Goal: Task Accomplishment & Management: Manage account settings

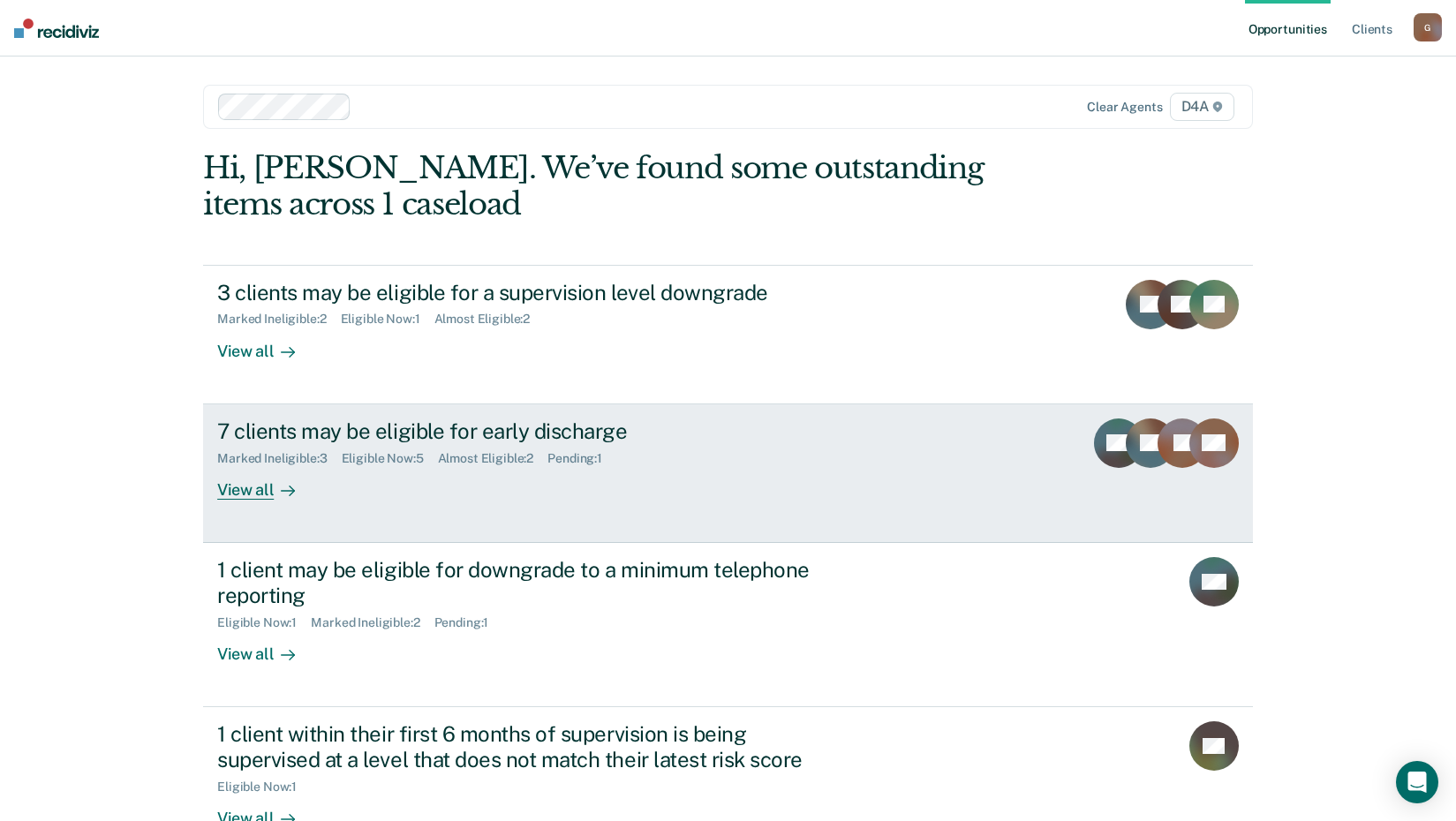
click at [336, 452] on div "Marked Ineligible : 3" at bounding box center [279, 458] width 124 height 15
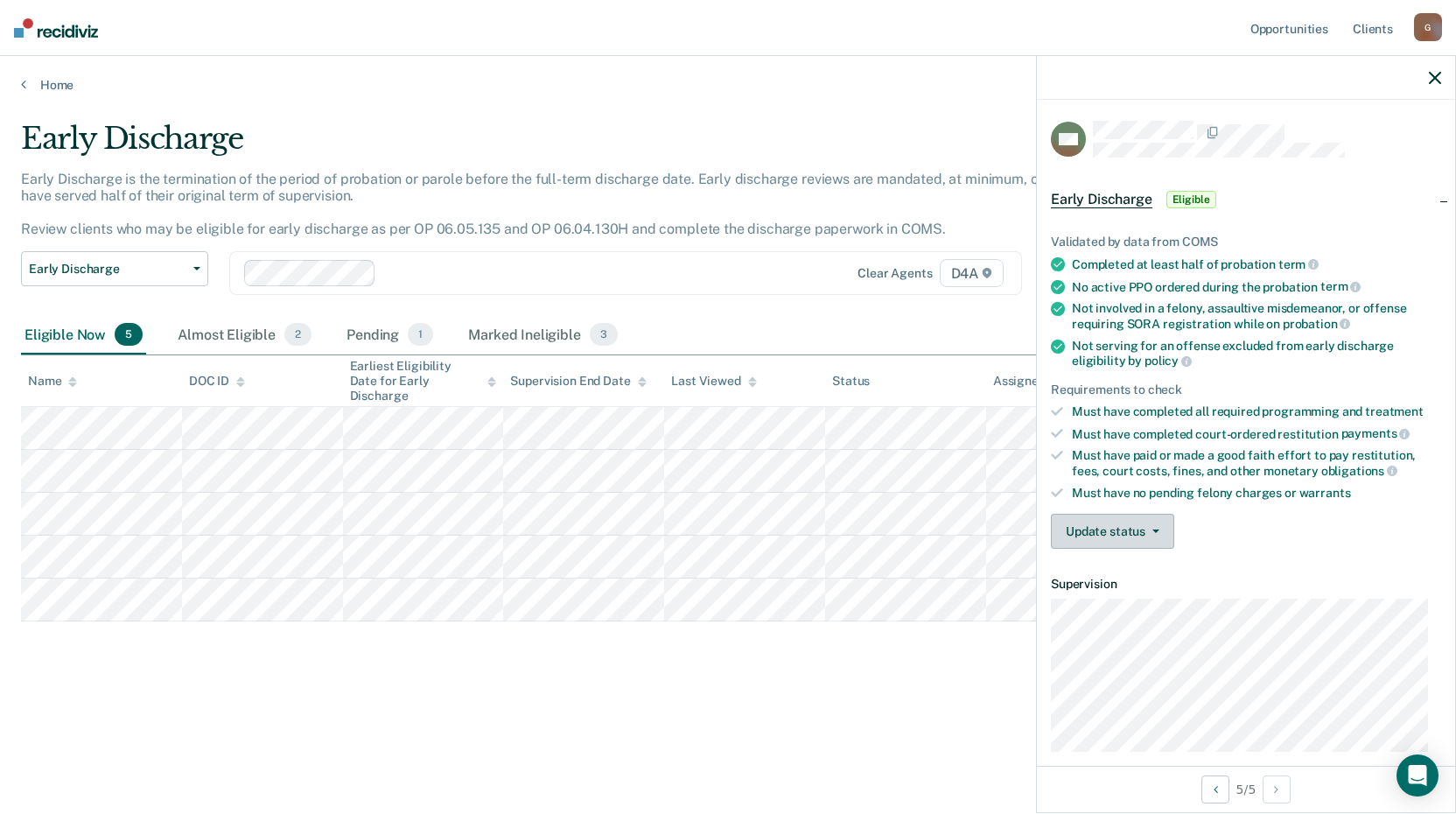
click at [1132, 534] on button "Update status" at bounding box center [1113, 531] width 124 height 35
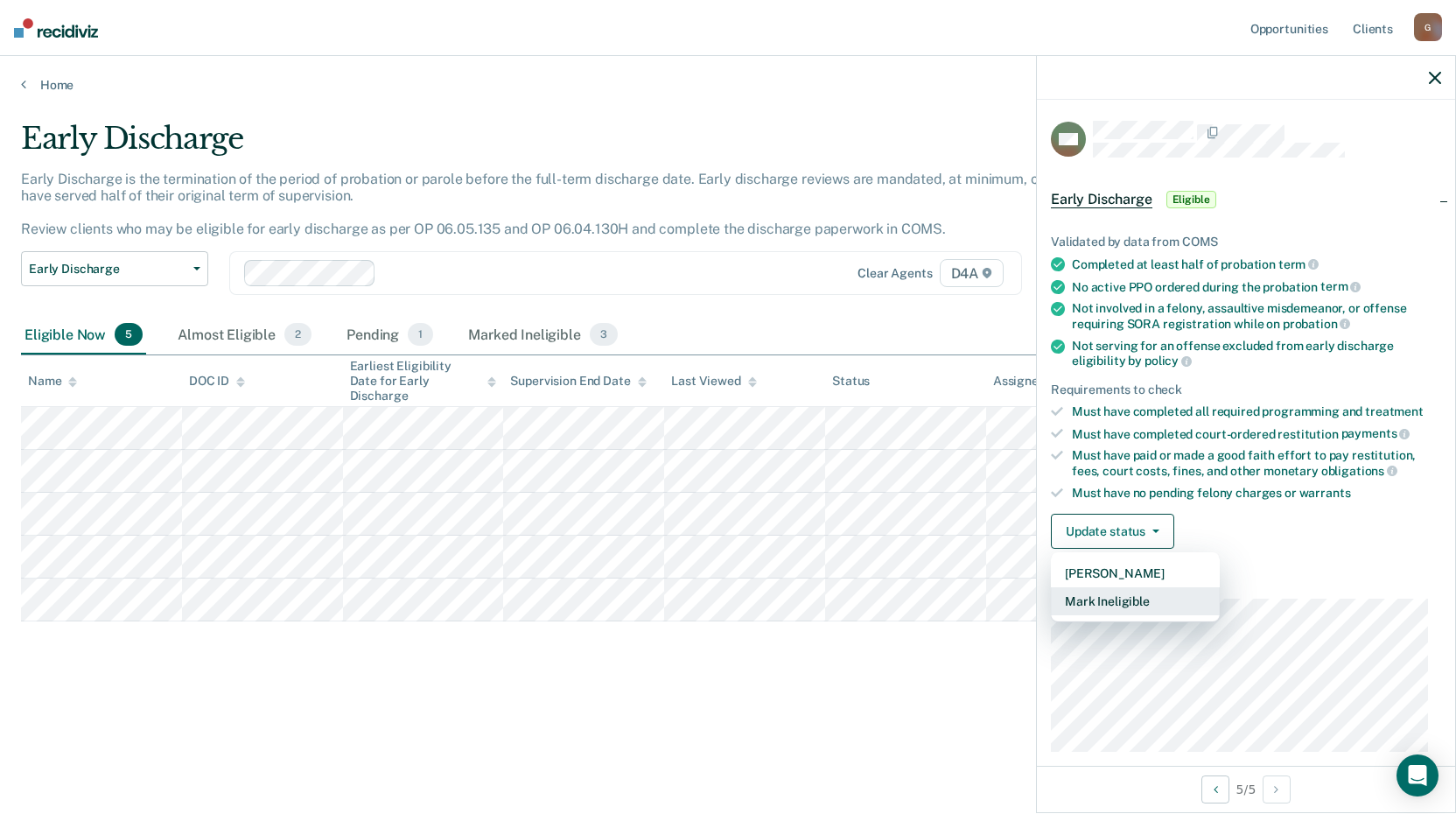
click at [1120, 600] on button "Mark Ineligible" at bounding box center [1135, 601] width 169 height 28
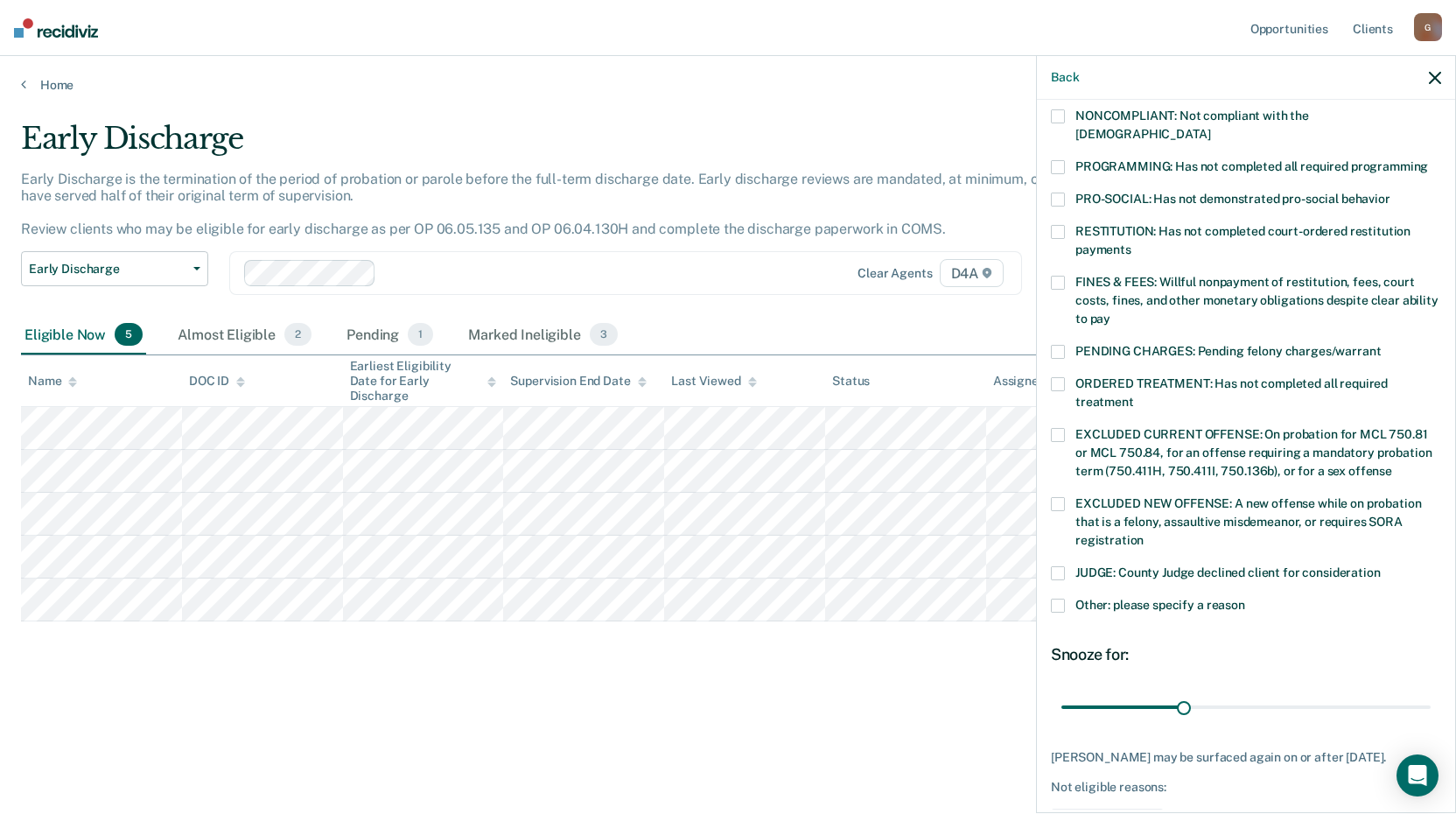
scroll to position [350, 0]
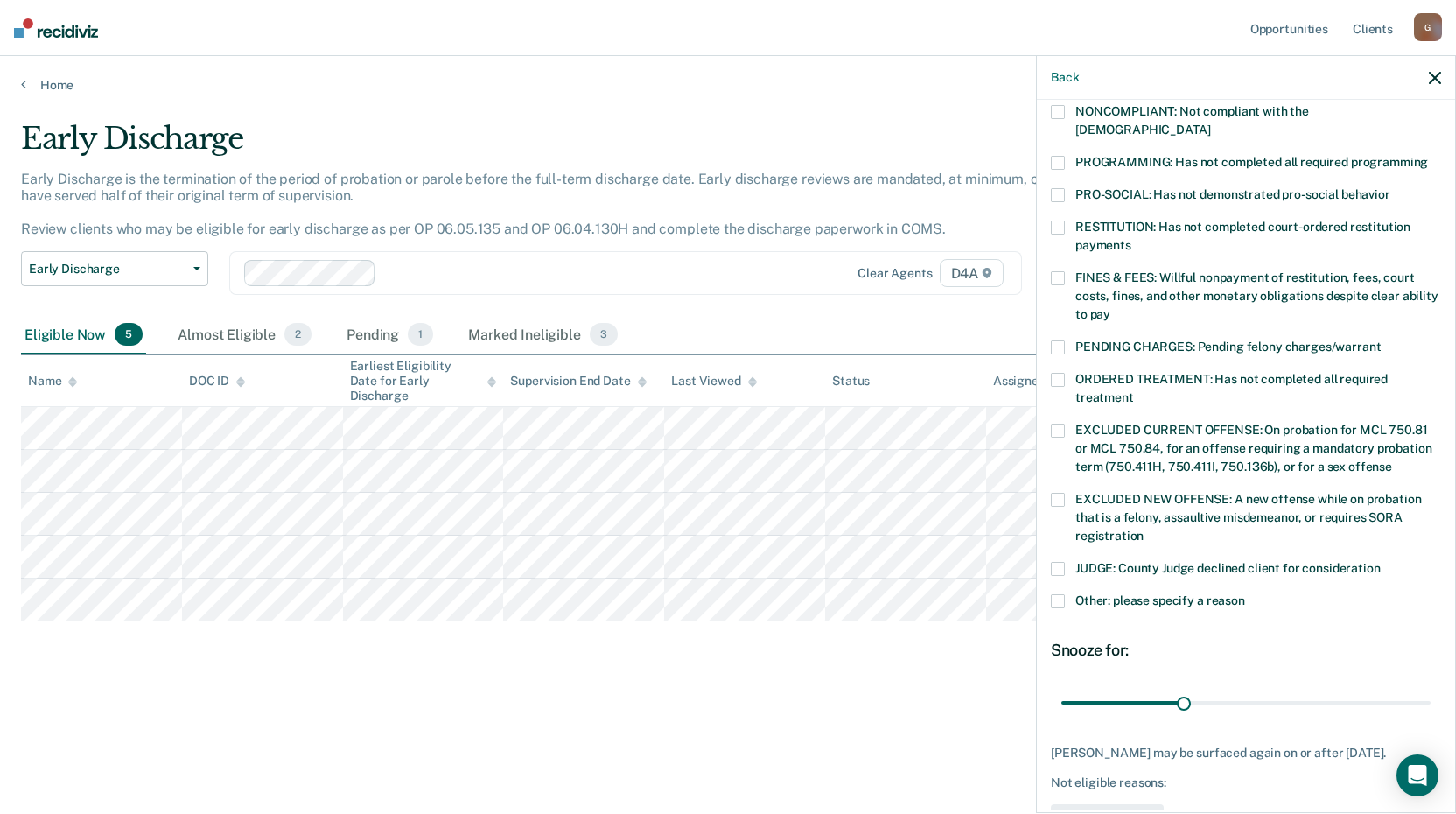
click at [1061, 594] on span at bounding box center [1058, 601] width 14 height 14
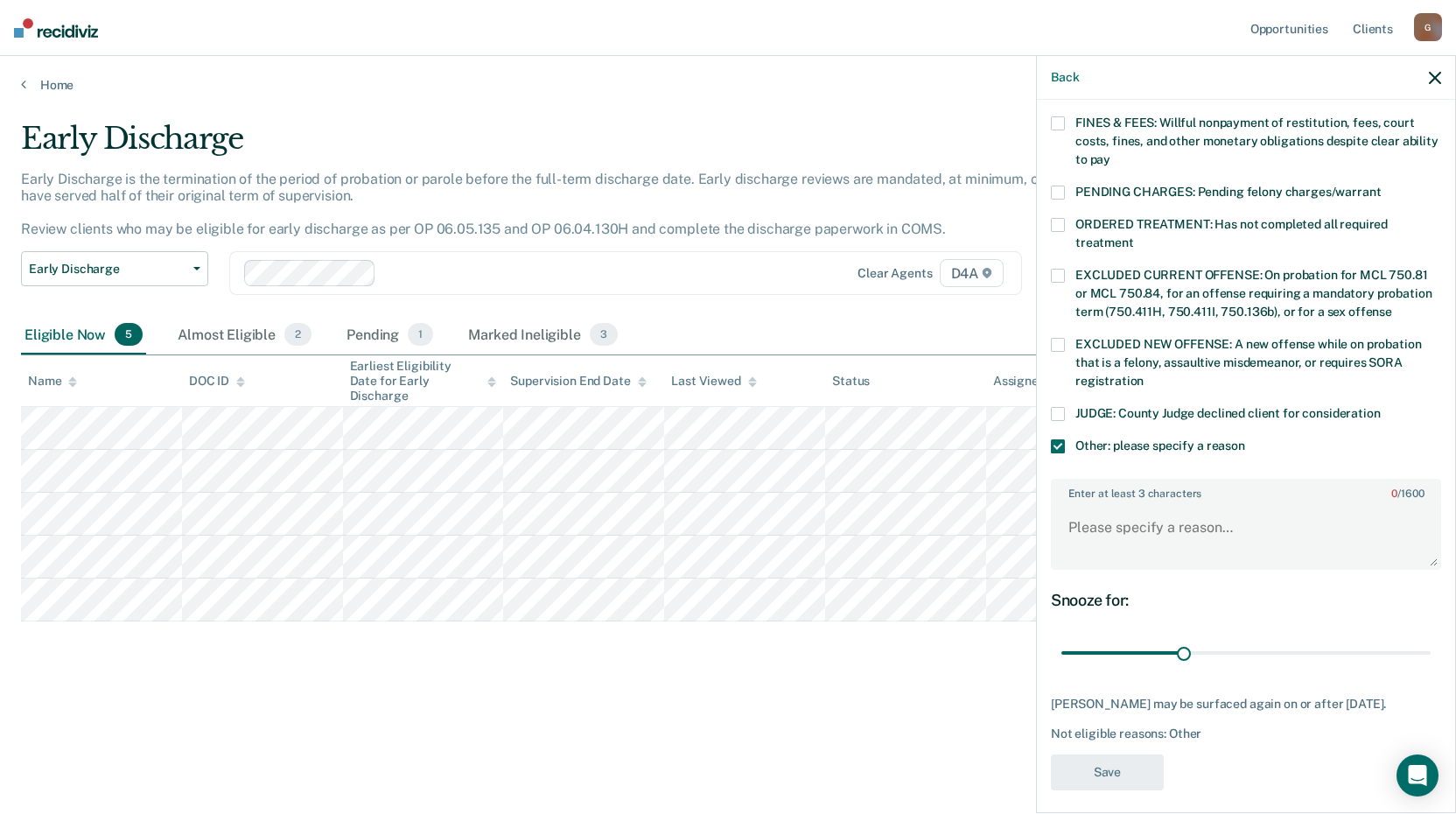
scroll to position [512, 0]
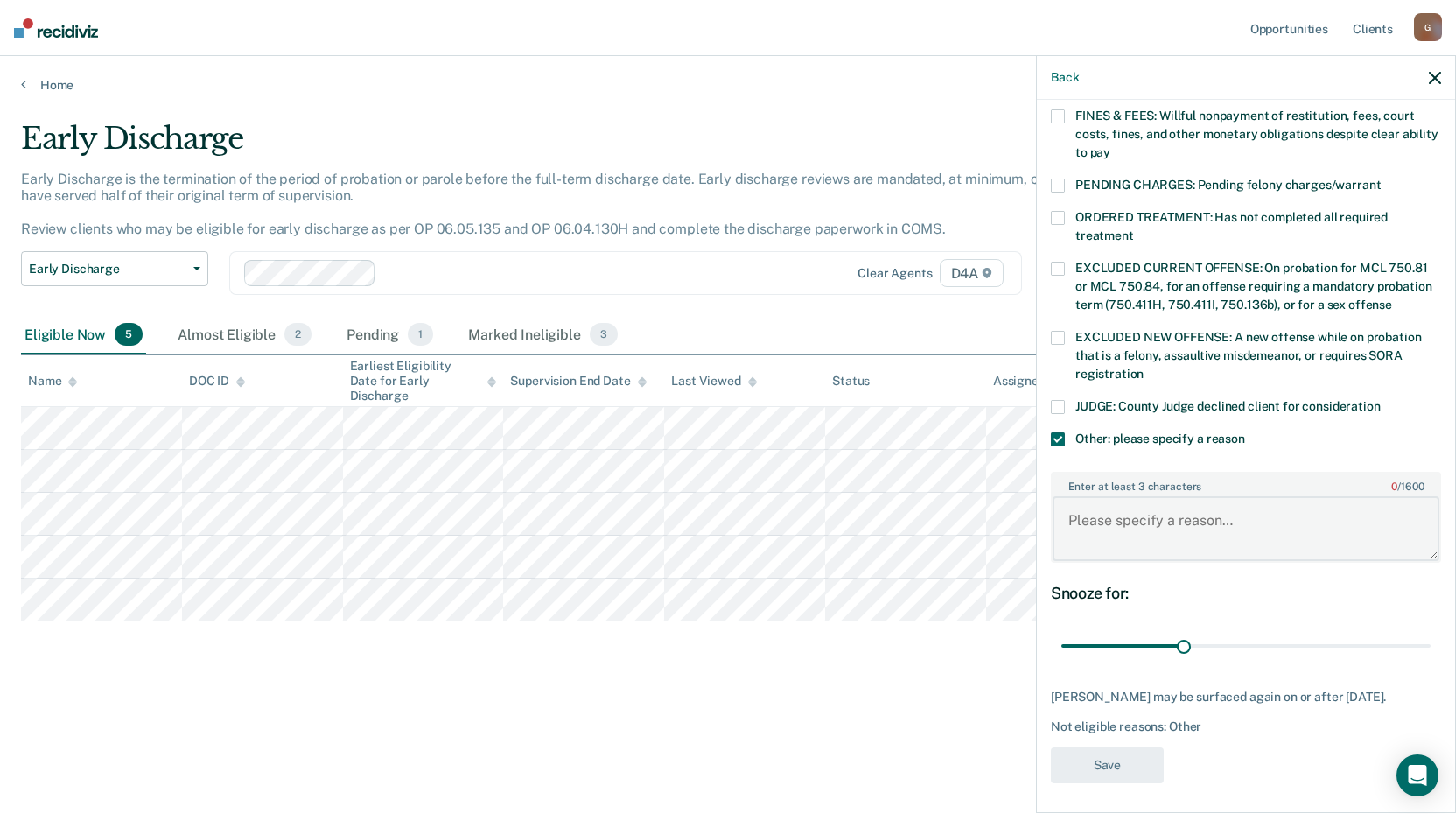
click at [1170, 499] on textarea "Enter at least 3 characters 0 / 1600" at bounding box center [1246, 528] width 387 height 65
type textarea "Community service obligation not met"
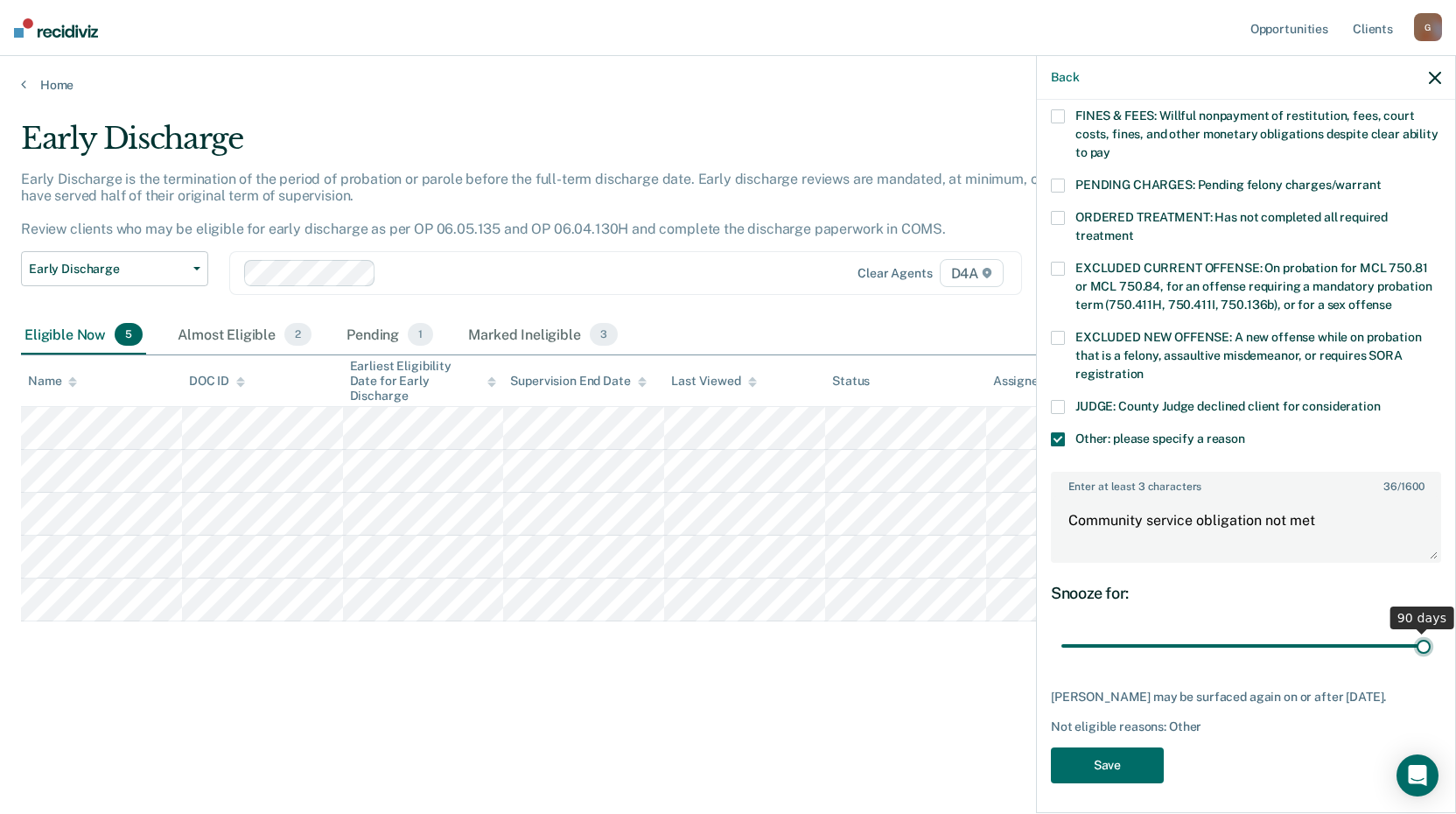
drag, startPoint x: 1178, startPoint y: 622, endPoint x: 1463, endPoint y: 664, distance: 288.1
type input "90"
click at [1431, 662] on input "range" at bounding box center [1246, 646] width 370 height 30
click at [1110, 756] on button "Save" at bounding box center [1108, 765] width 113 height 36
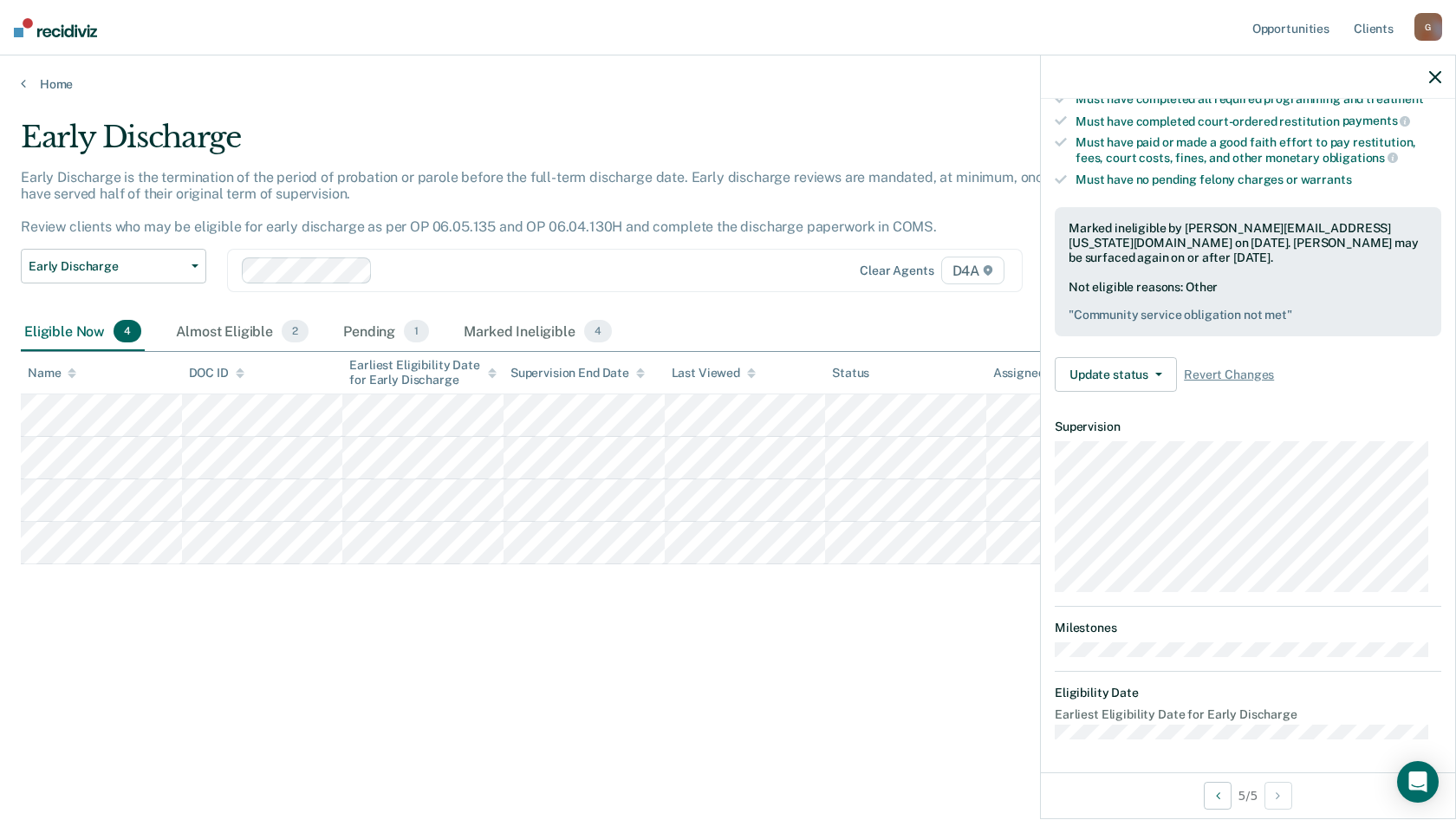
scroll to position [152, 0]
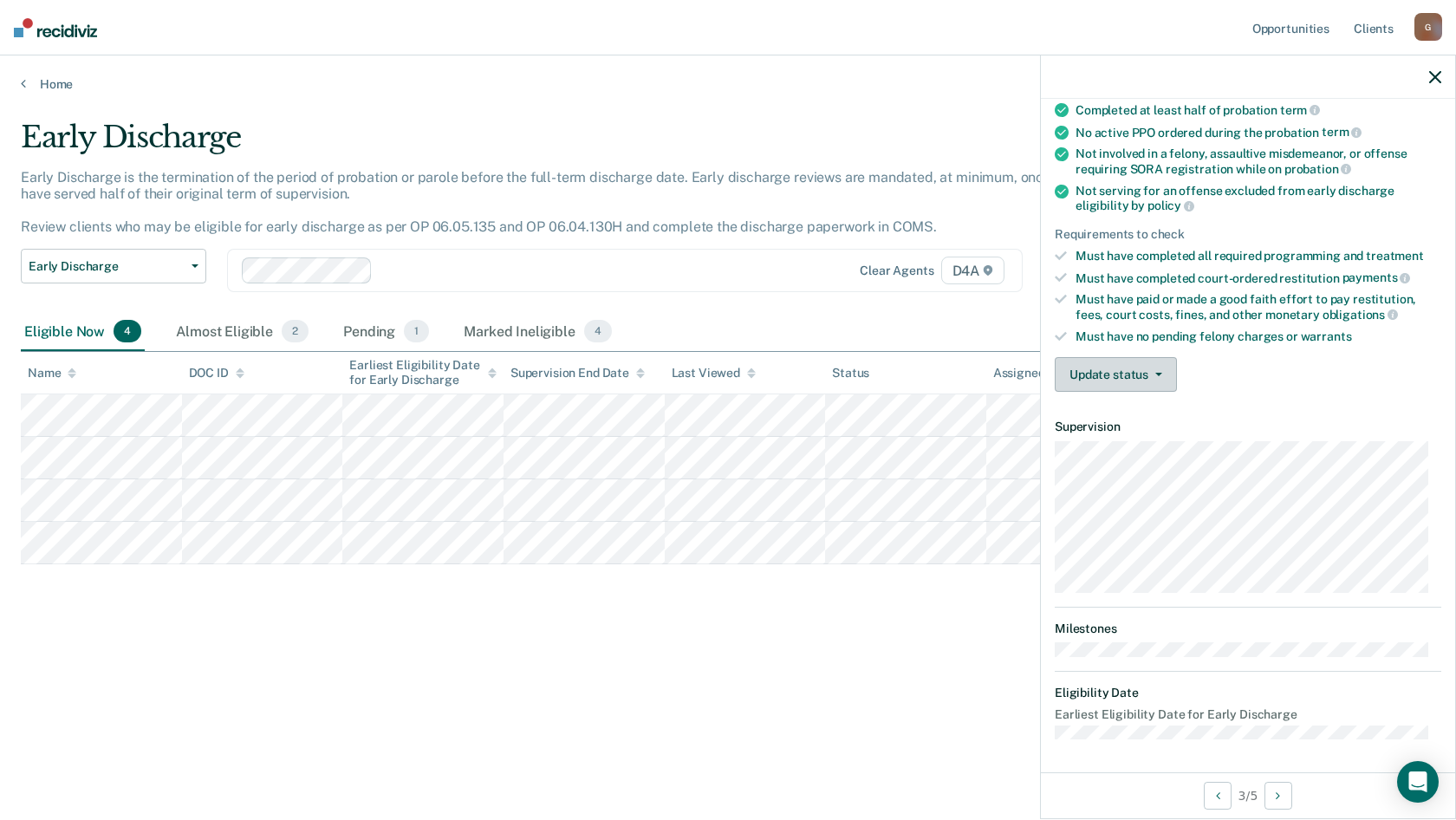
click at [1132, 383] on button "Update status" at bounding box center [1116, 374] width 123 height 35
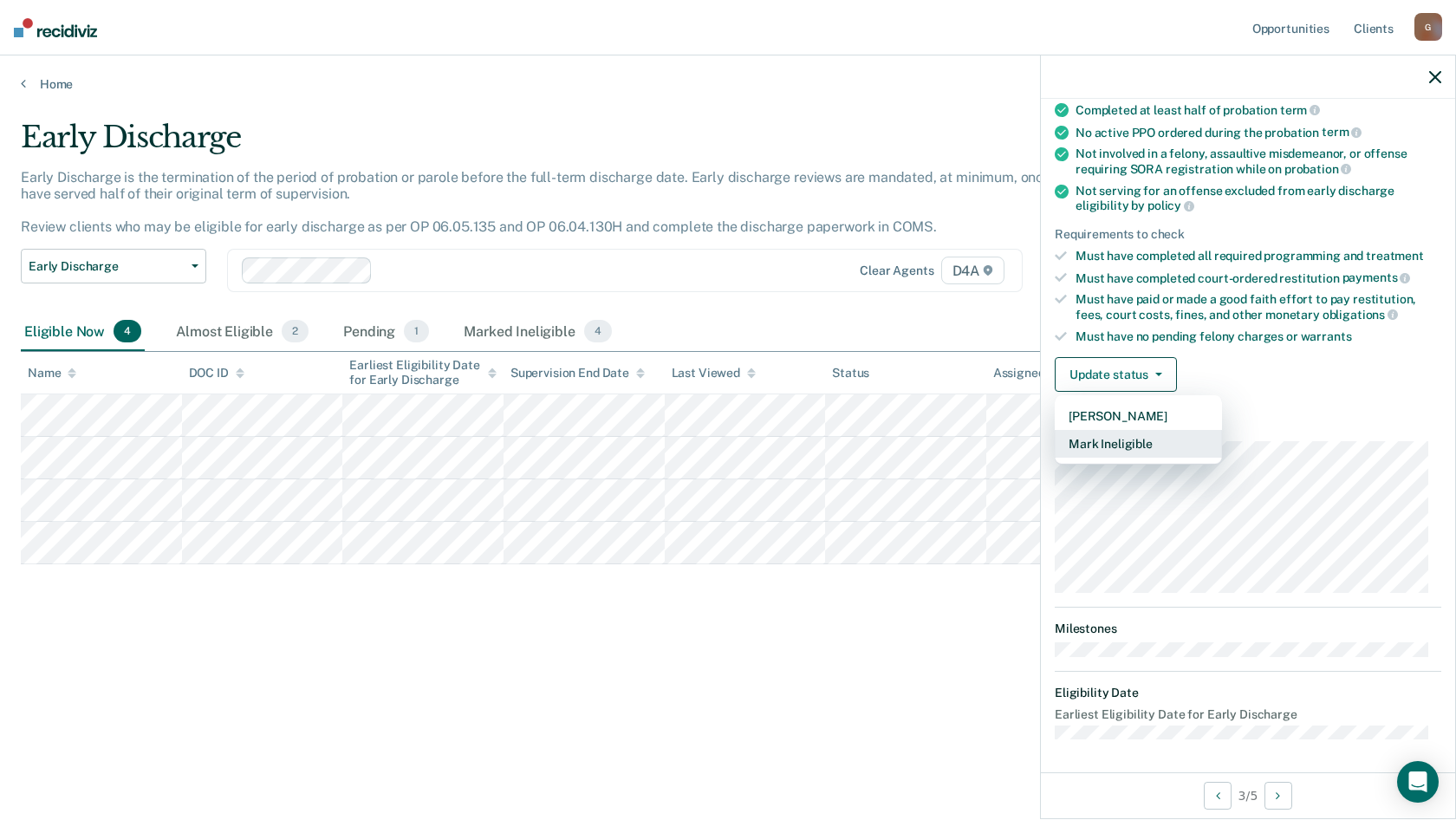
click at [1143, 444] on button "Mark Ineligible" at bounding box center [1138, 444] width 167 height 27
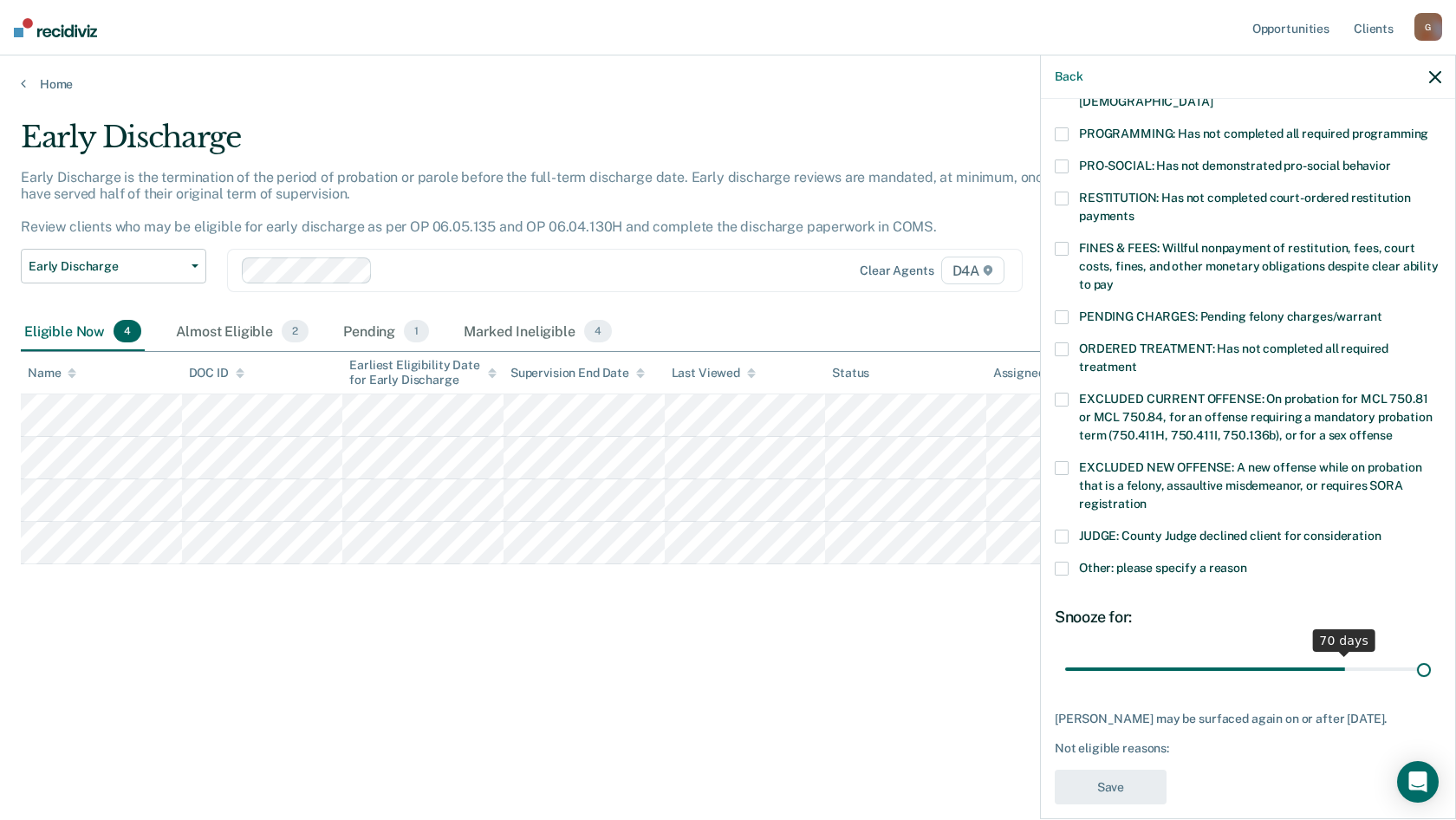
scroll to position [388, 0]
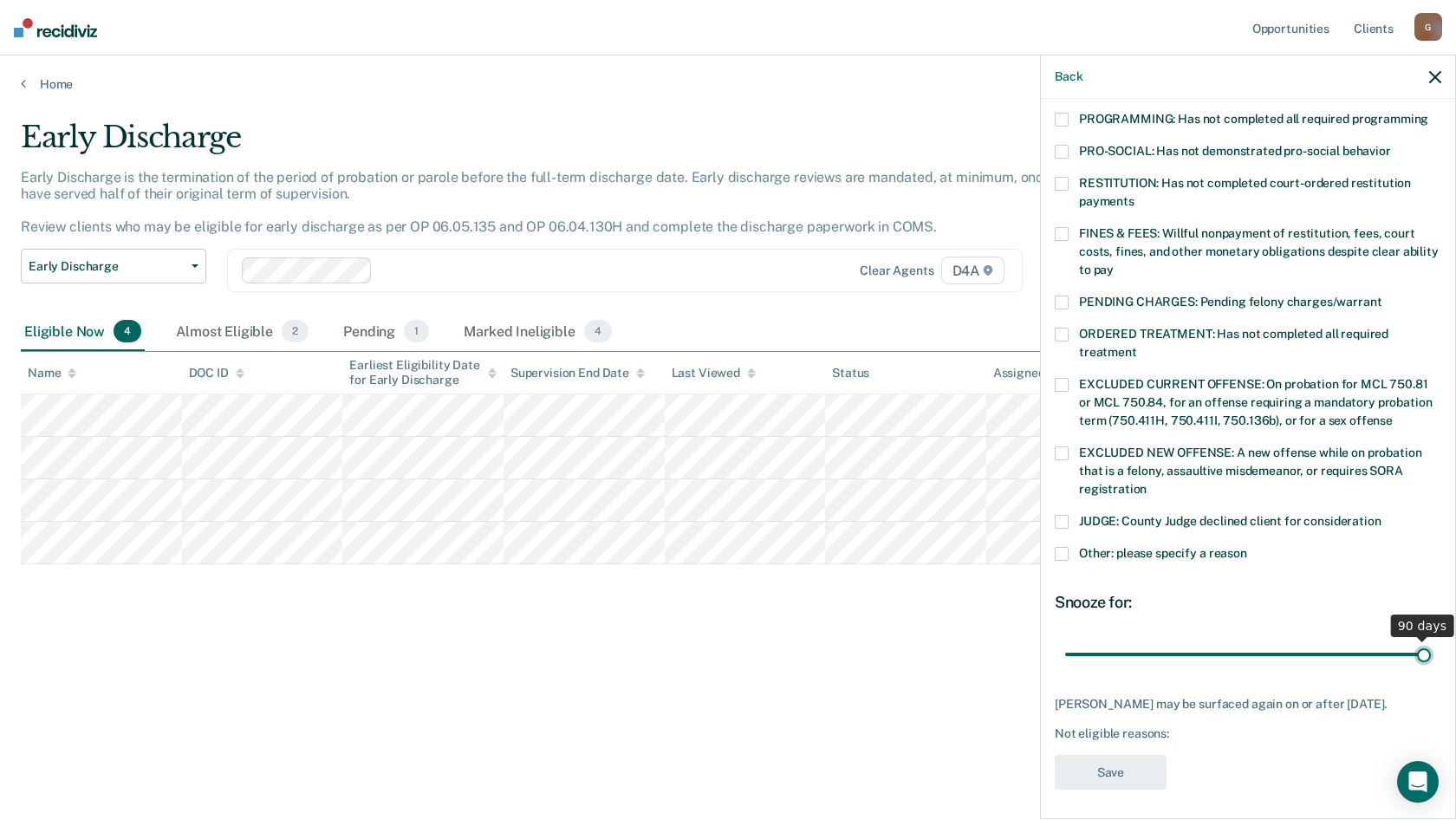
drag, startPoint x: 1183, startPoint y: 636, endPoint x: 1442, endPoint y: 657, distance: 259.8
type input "90"
click at [1431, 657] on input "range" at bounding box center [1248, 653] width 366 height 30
click at [1065, 547] on span at bounding box center [1062, 554] width 14 height 14
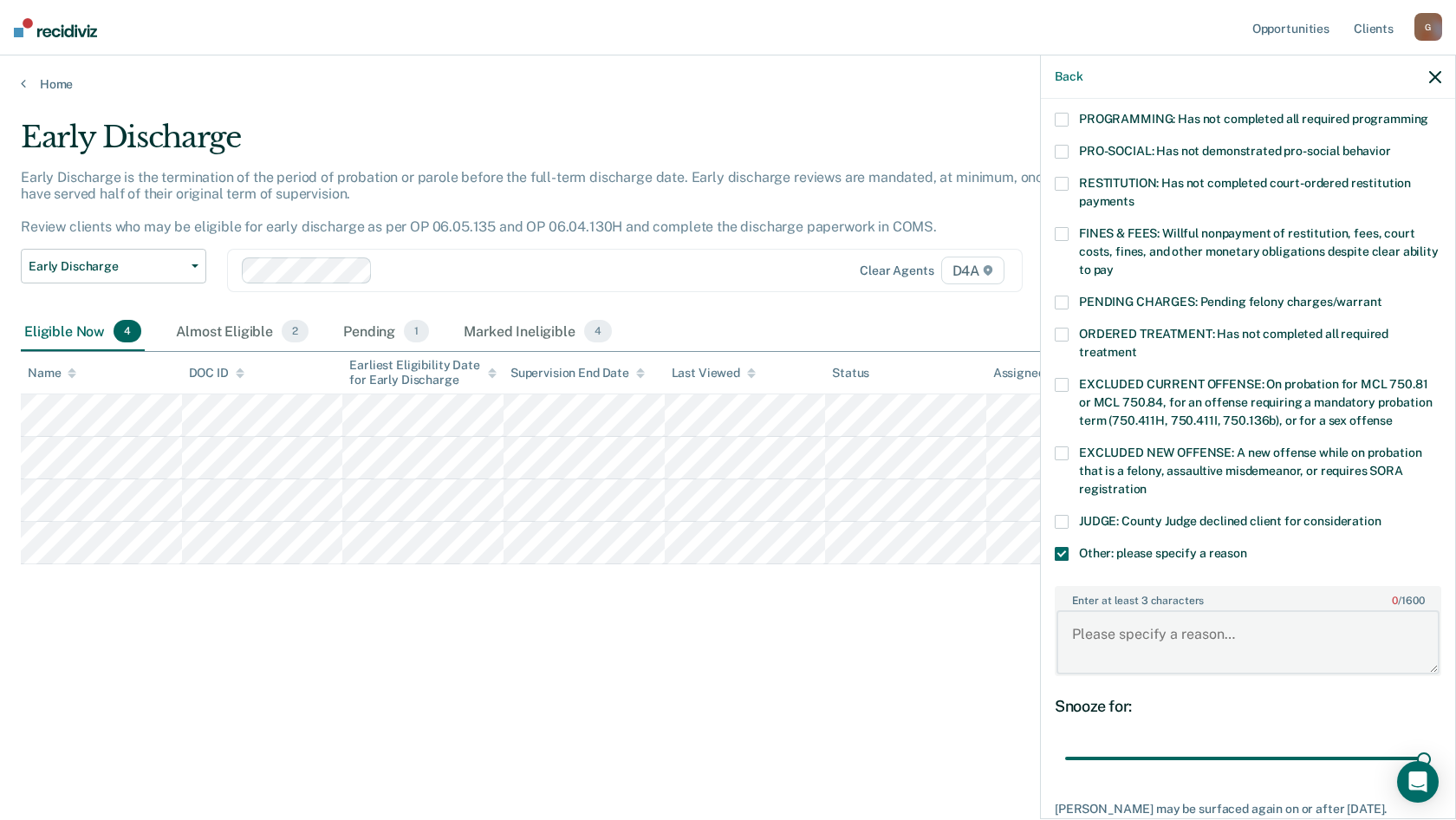
click at [1163, 620] on textarea "Enter at least 3 characters 0 / 1600" at bounding box center [1248, 642] width 383 height 64
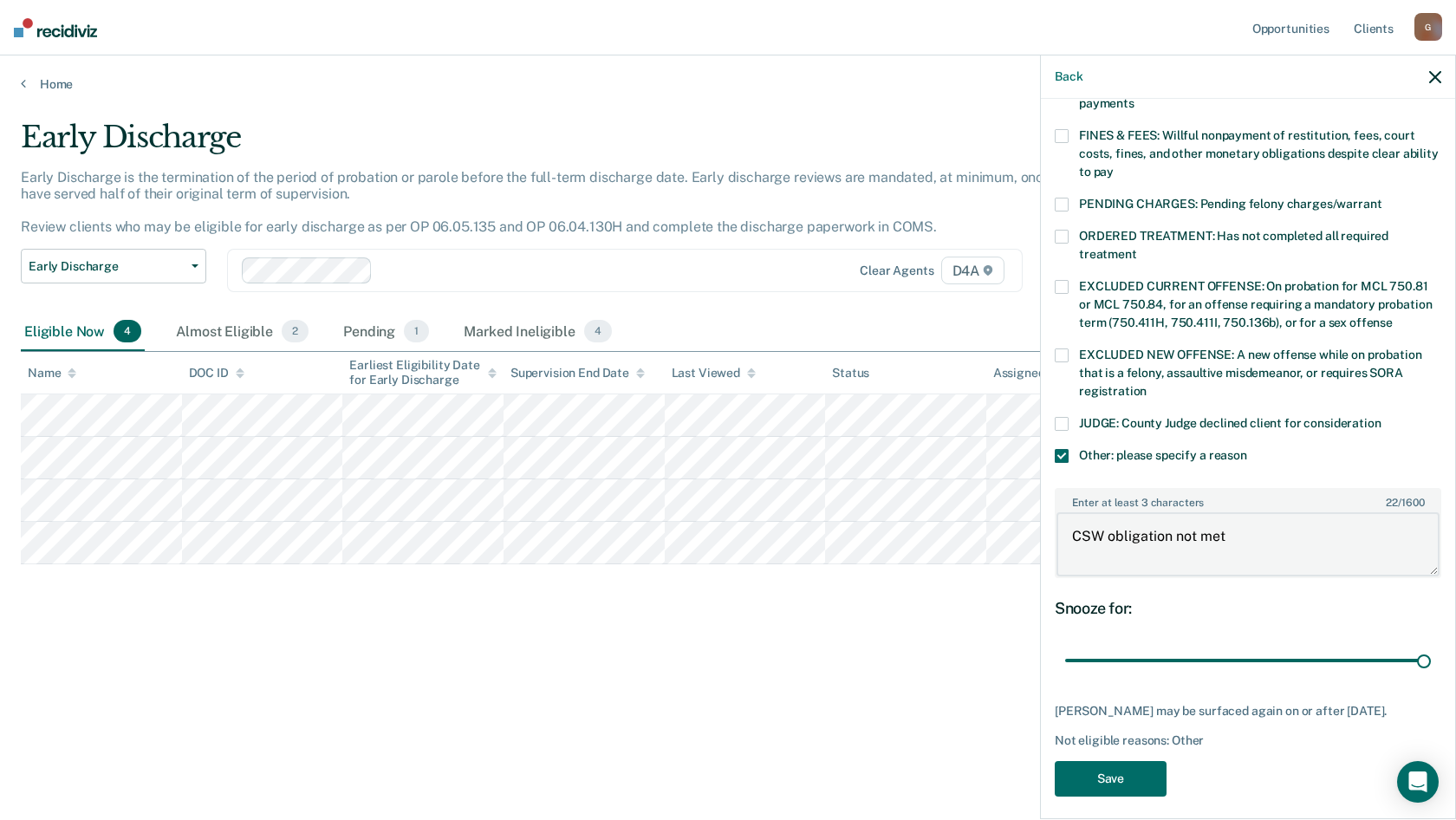
scroll to position [493, 0]
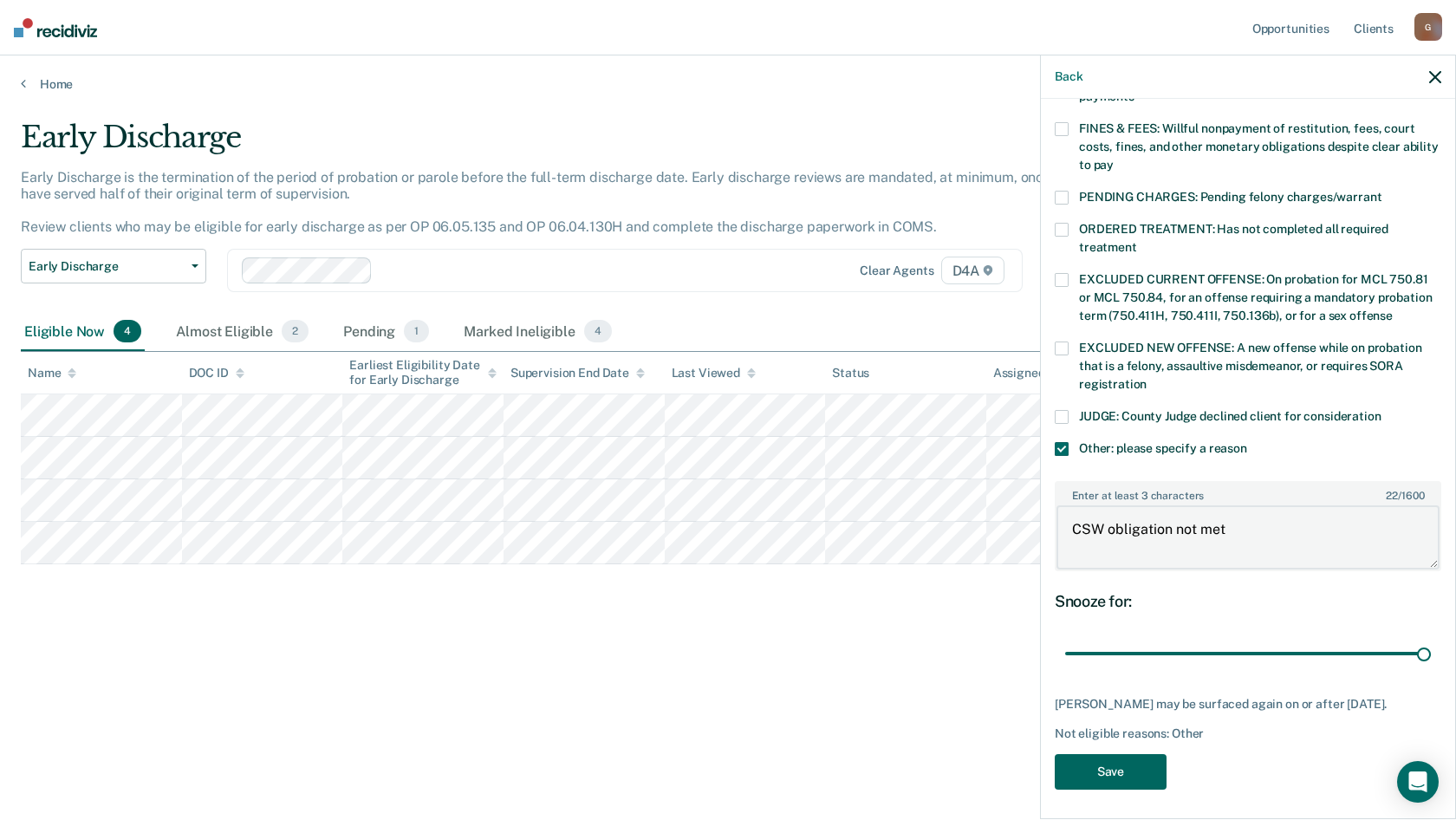
type textarea "CSW obligation not met"
click at [1114, 765] on button "Save" at bounding box center [1111, 771] width 112 height 36
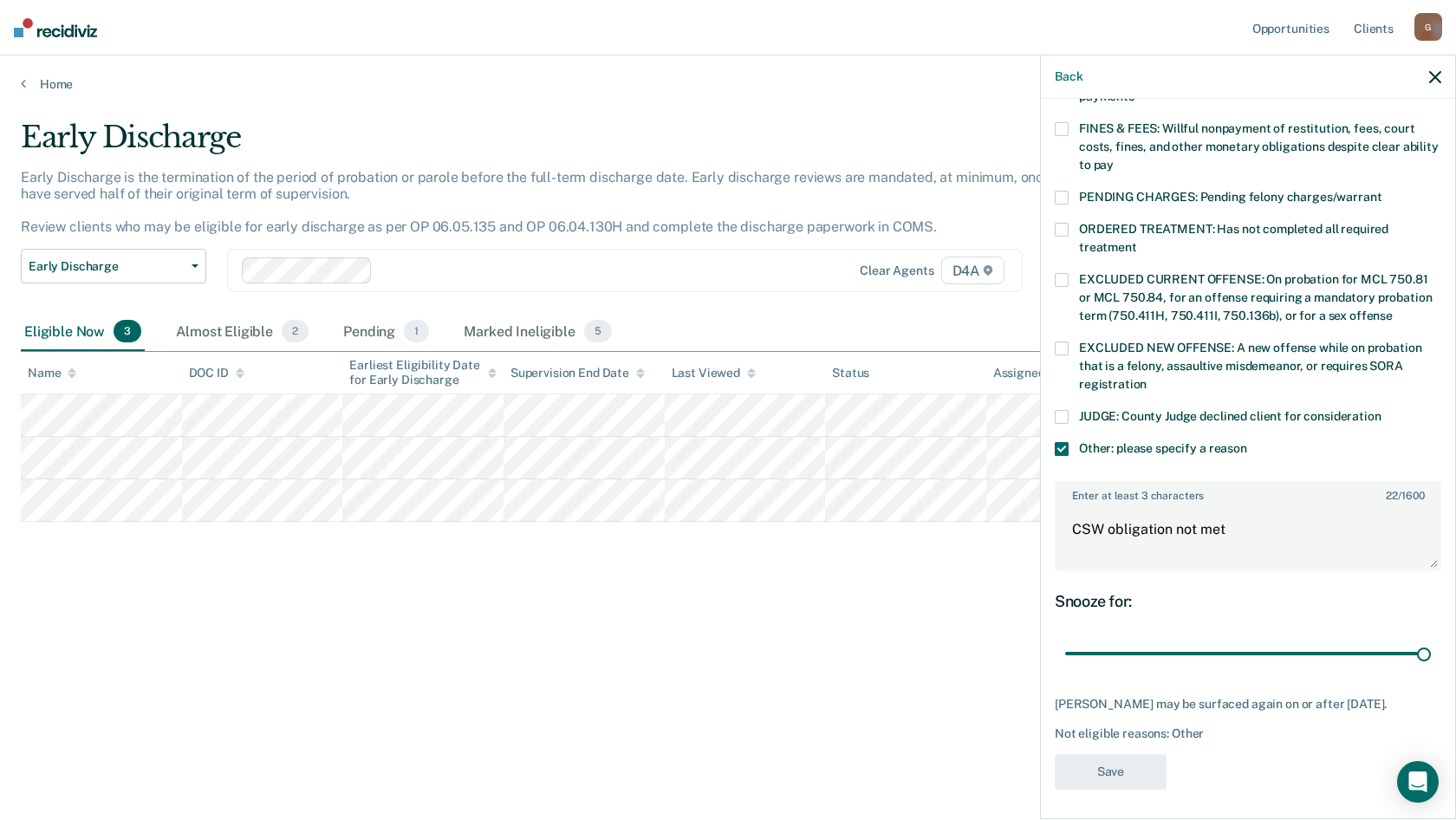
scroll to position [308, 0]
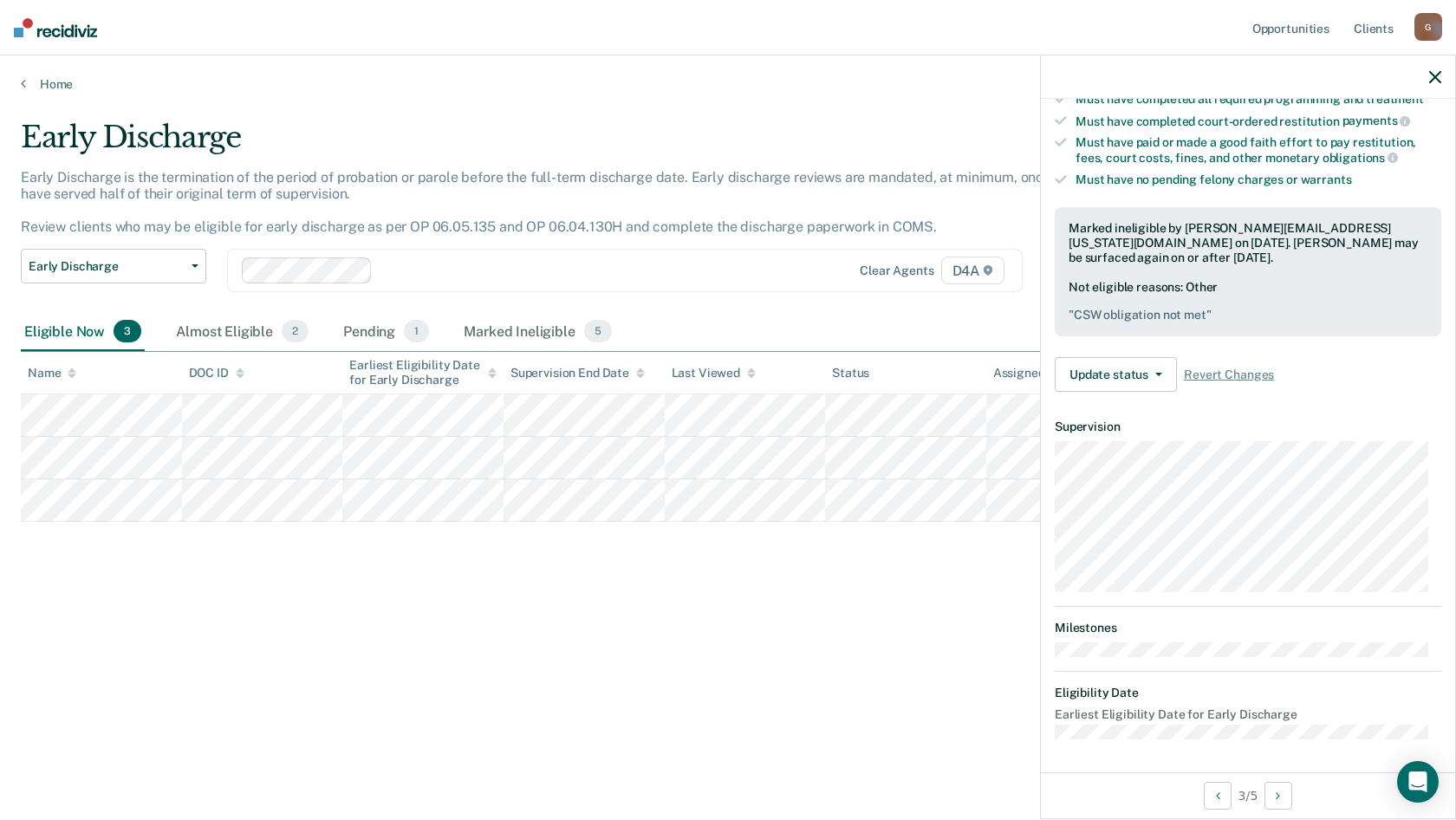
click at [430, 658] on div "Early Discharge Early Discharge is the termination of the period of probation o…" at bounding box center [728, 405] width 1415 height 570
click at [254, 574] on div "Early Discharge Early Discharge is the termination of the period of probation o…" at bounding box center [728, 405] width 1415 height 570
click at [466, 570] on div "Early Discharge Early Discharge is the termination of the period of probation o…" at bounding box center [728, 405] width 1415 height 570
click at [873, 588] on div "Early Discharge Early Discharge is the termination of the period of probation o…" at bounding box center [728, 405] width 1415 height 570
drag, startPoint x: 649, startPoint y: 572, endPoint x: 662, endPoint y: 570, distance: 13.2
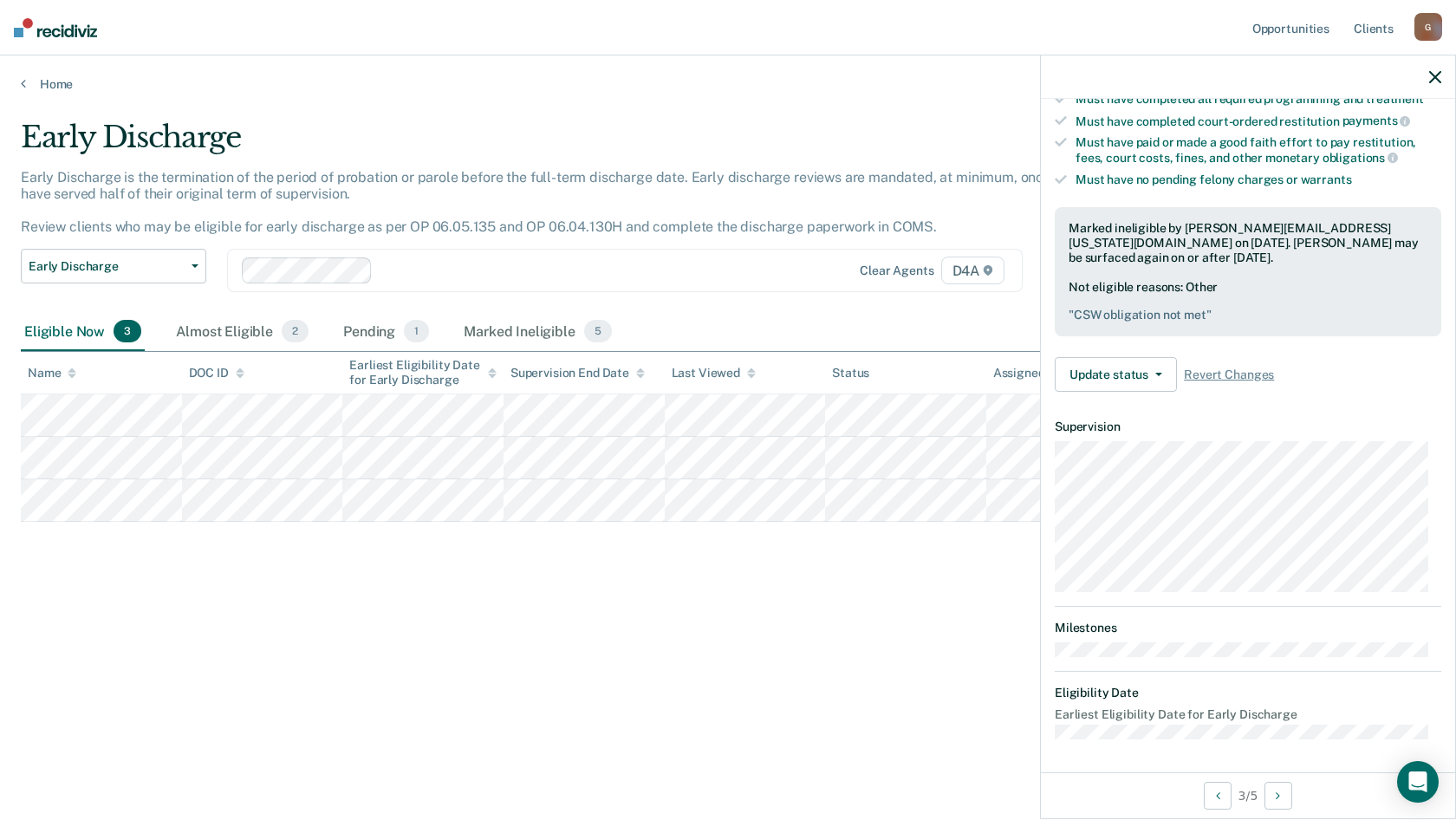
click at [649, 572] on div "Early Discharge Early Discharge is the termination of the period of probation o…" at bounding box center [728, 405] width 1415 height 570
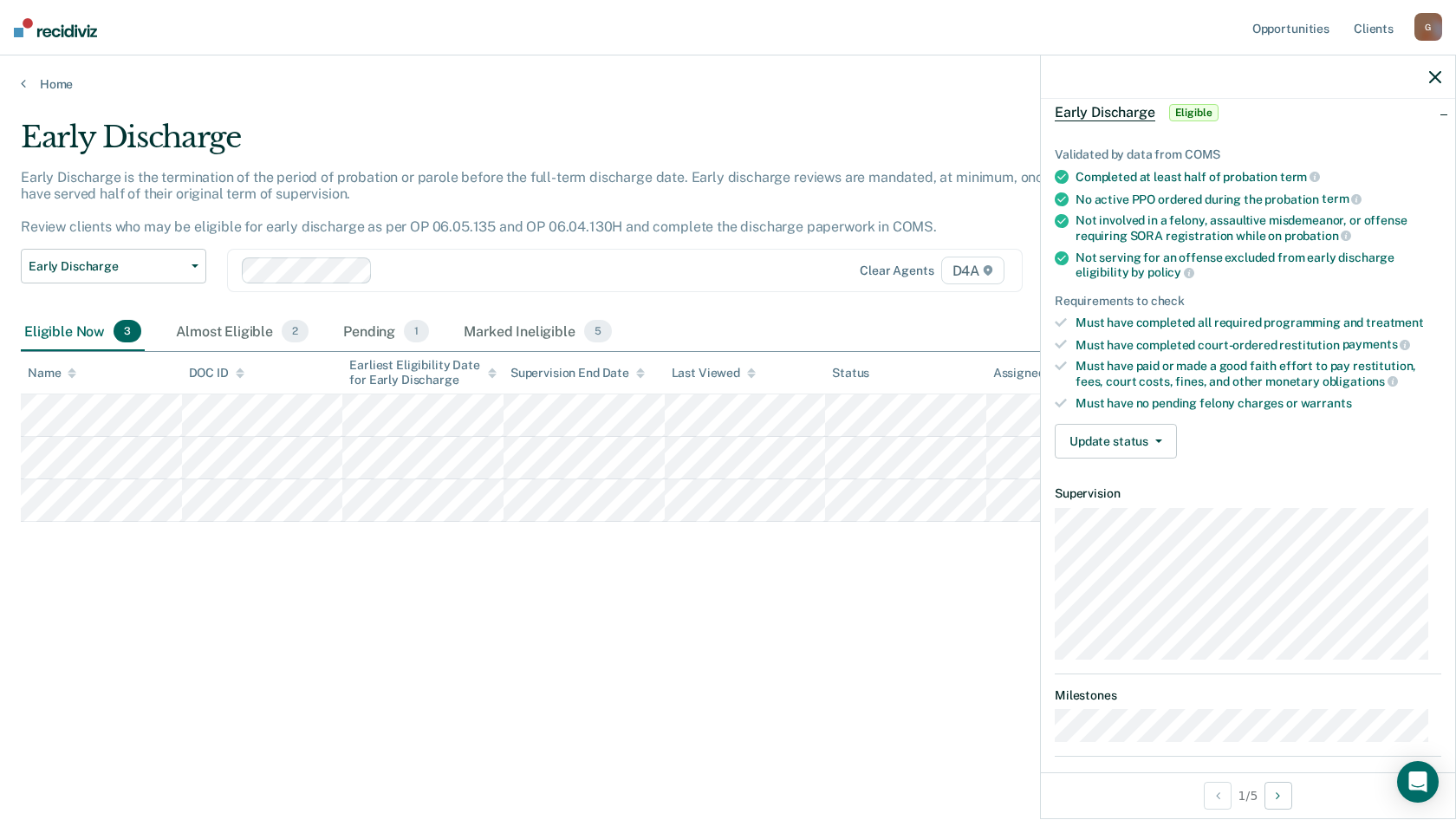
scroll to position [0, 0]
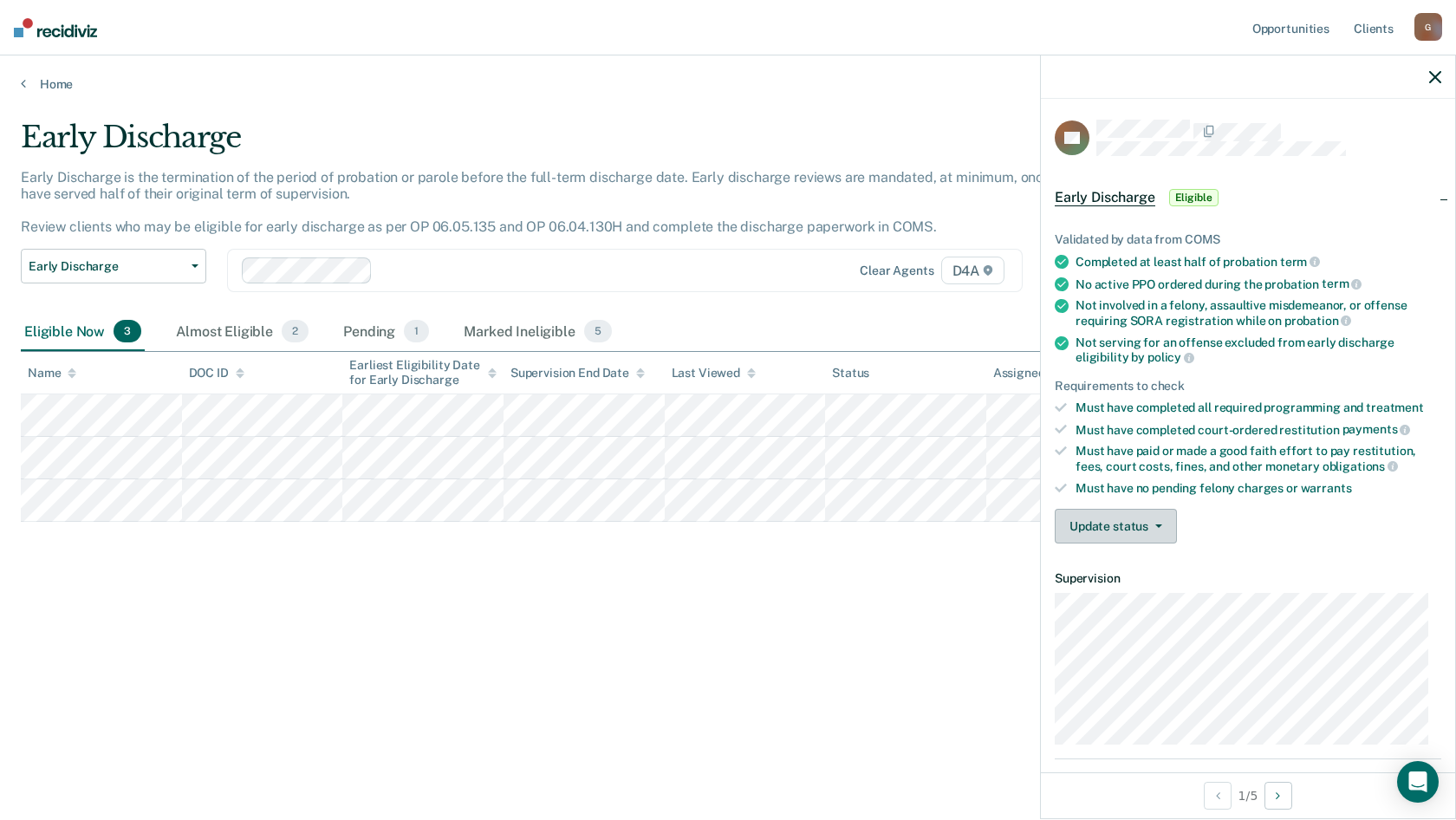
click at [1117, 520] on button "Update status" at bounding box center [1116, 526] width 123 height 35
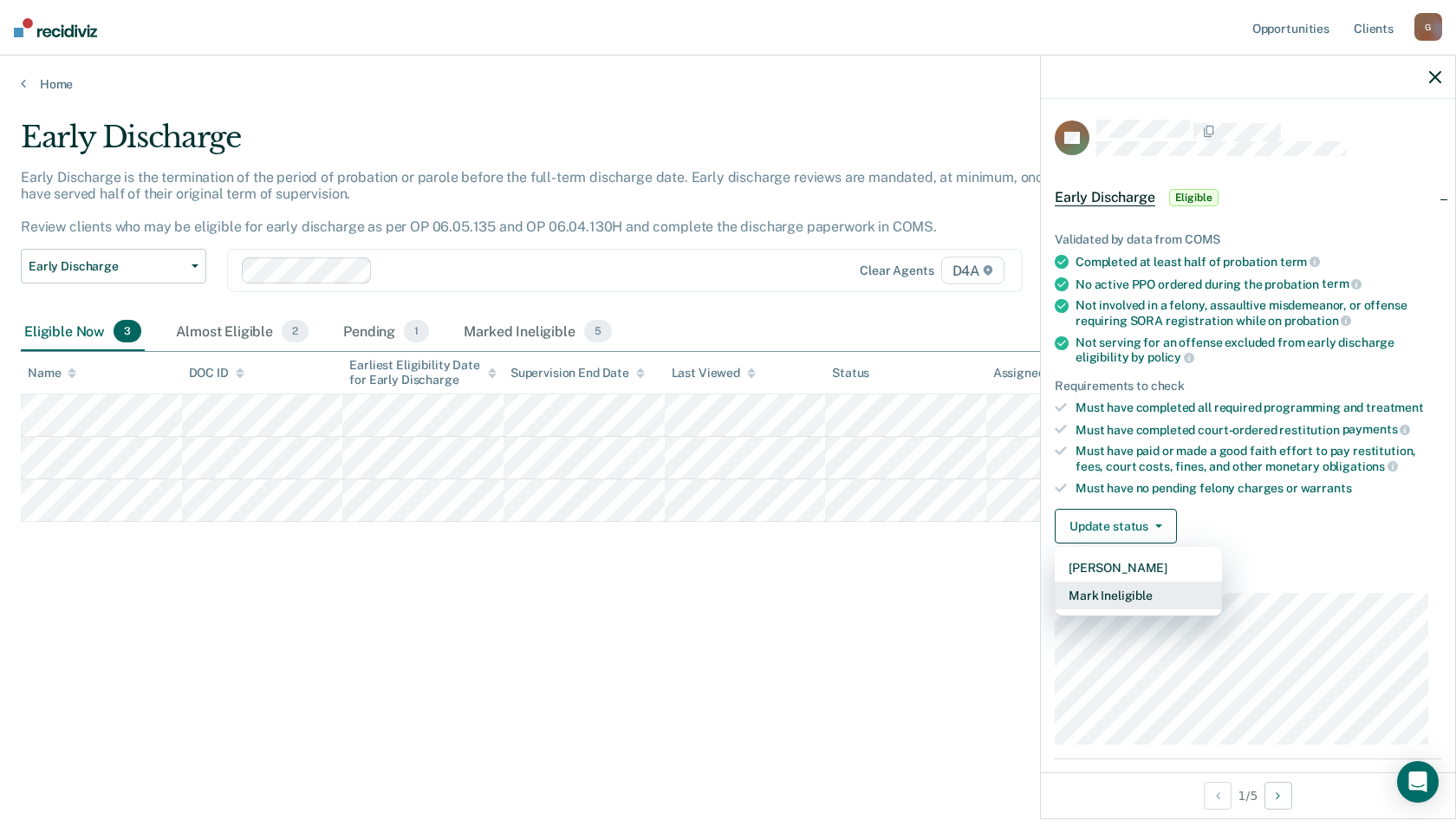
click at [1118, 599] on button "Mark Ineligible" at bounding box center [1138, 596] width 167 height 27
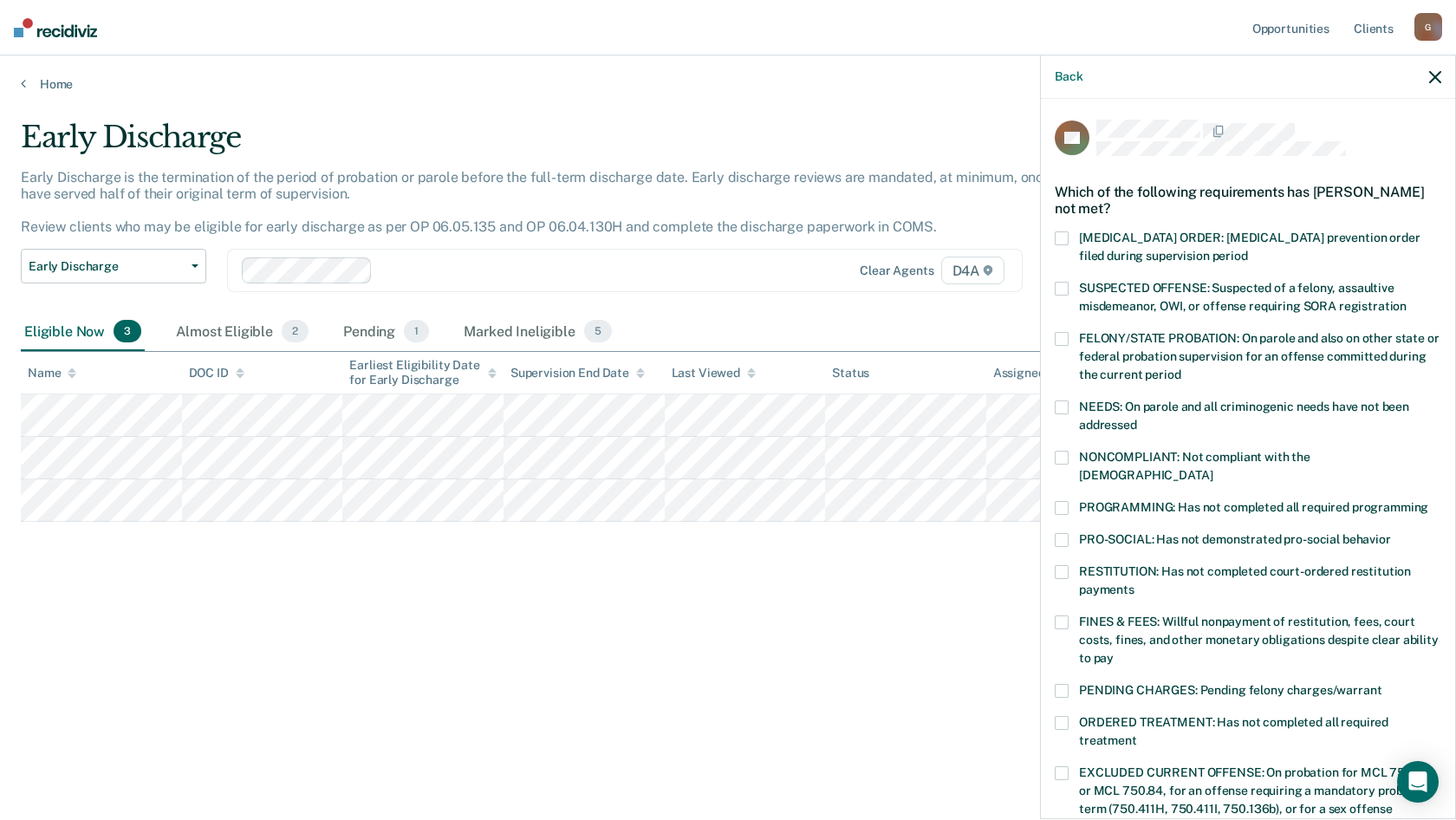
click at [1069, 616] on label "FINES & FEES: Willful nonpayment of restitution, fees, court costs, fines, and …" at bounding box center [1248, 643] width 386 height 55
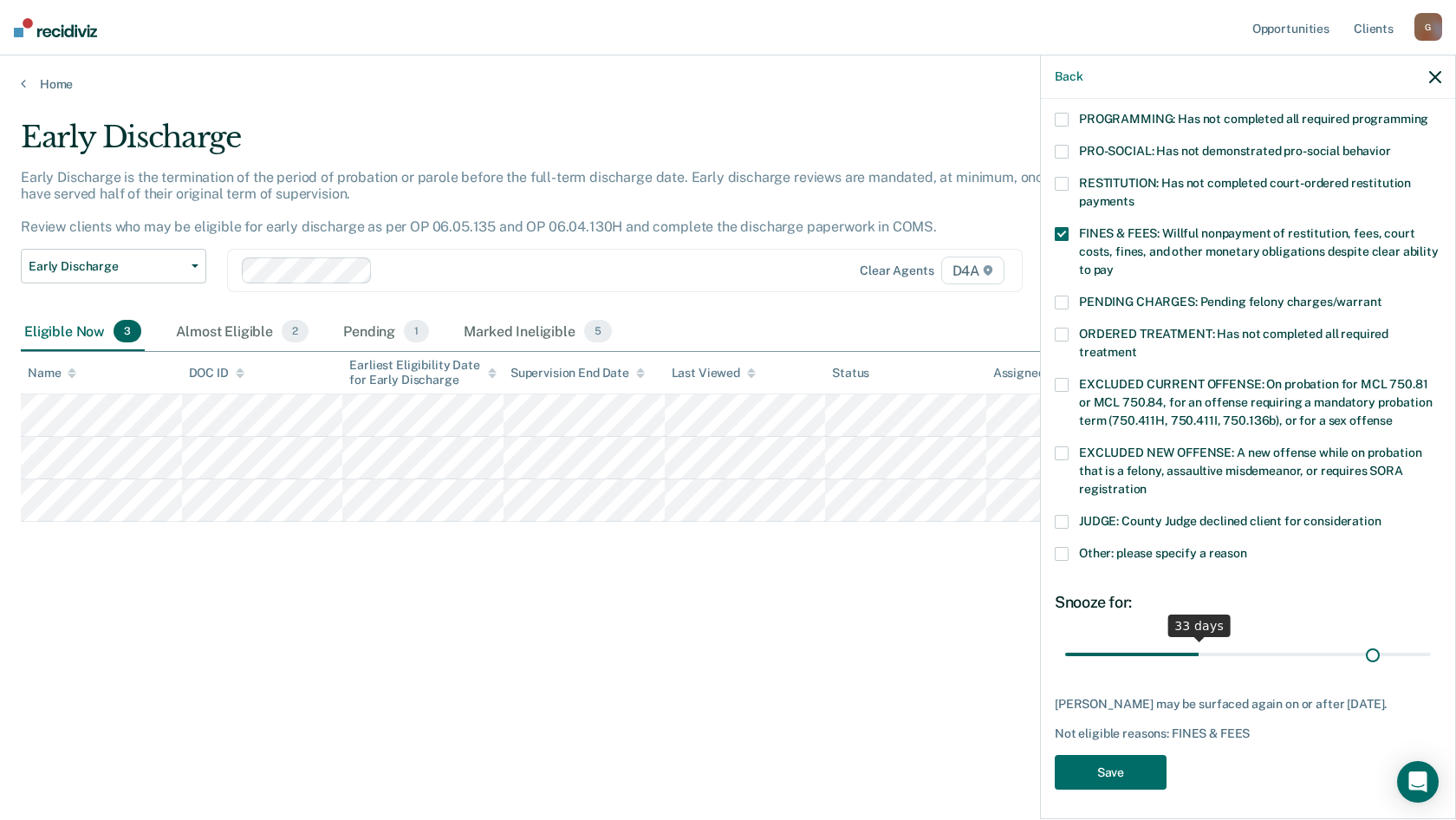
scroll to position [388, 0]
drag, startPoint x: 1185, startPoint y: 633, endPoint x: 1405, endPoint y: 653, distance: 220.9
type input "90"
click at [1431, 639] on input "range" at bounding box center [1248, 653] width 366 height 30
click at [1137, 764] on button "Save" at bounding box center [1111, 772] width 112 height 36
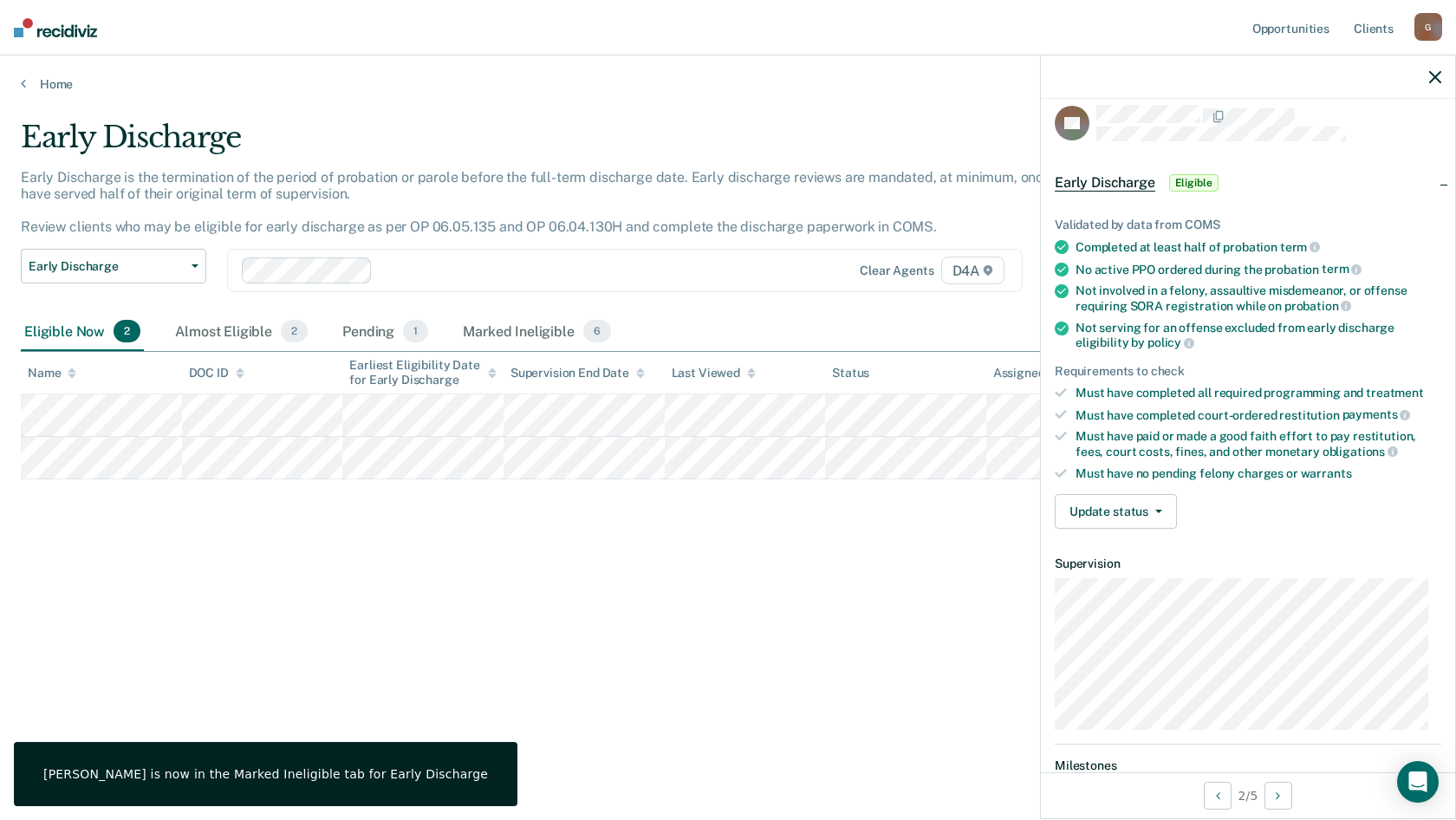
scroll to position [0, 0]
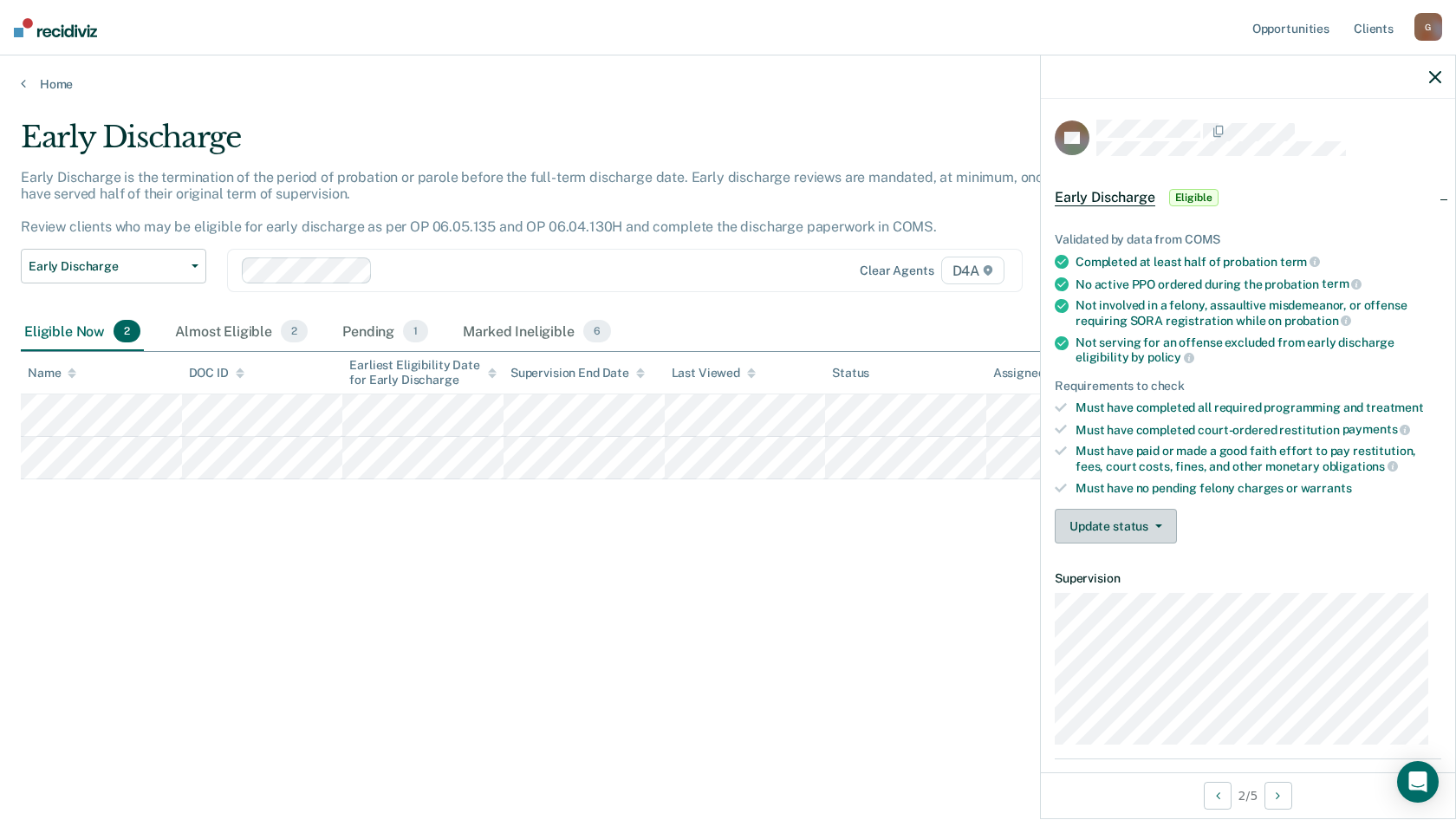
click at [1146, 522] on button "Update status" at bounding box center [1116, 526] width 123 height 35
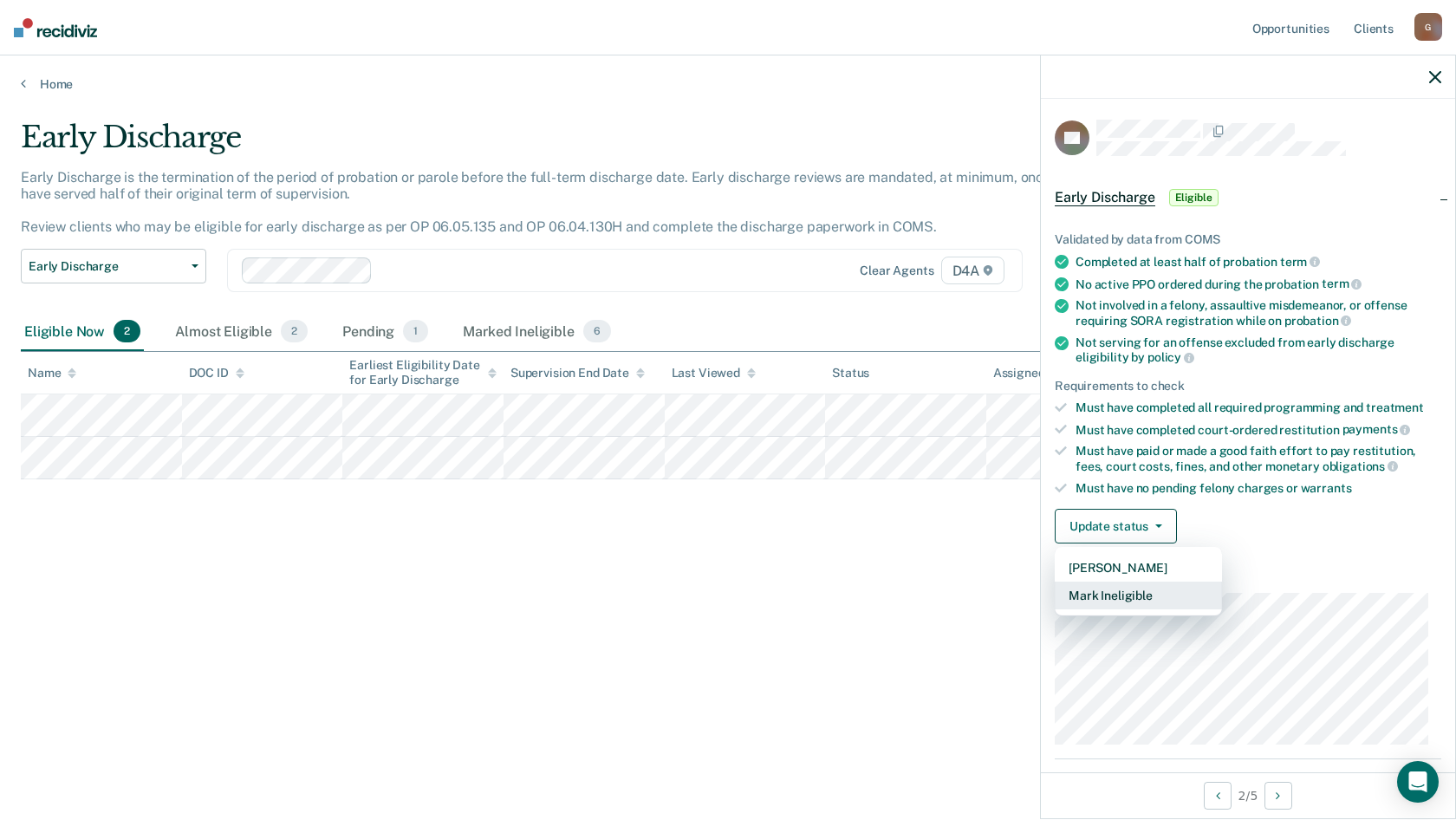
click at [1124, 594] on button "Mark Ineligible" at bounding box center [1138, 596] width 167 height 27
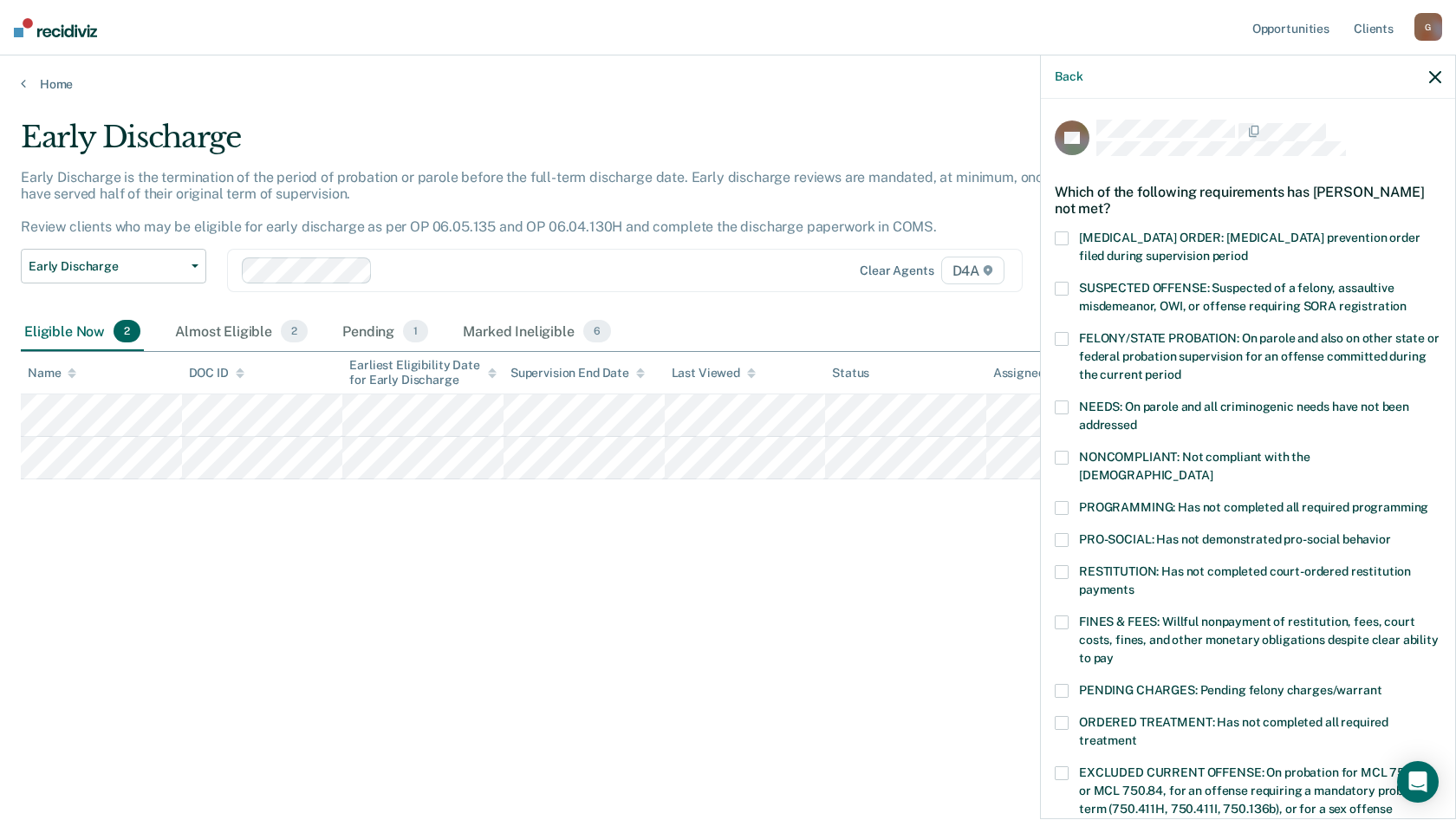
click at [1060, 534] on span at bounding box center [1062, 540] width 14 height 14
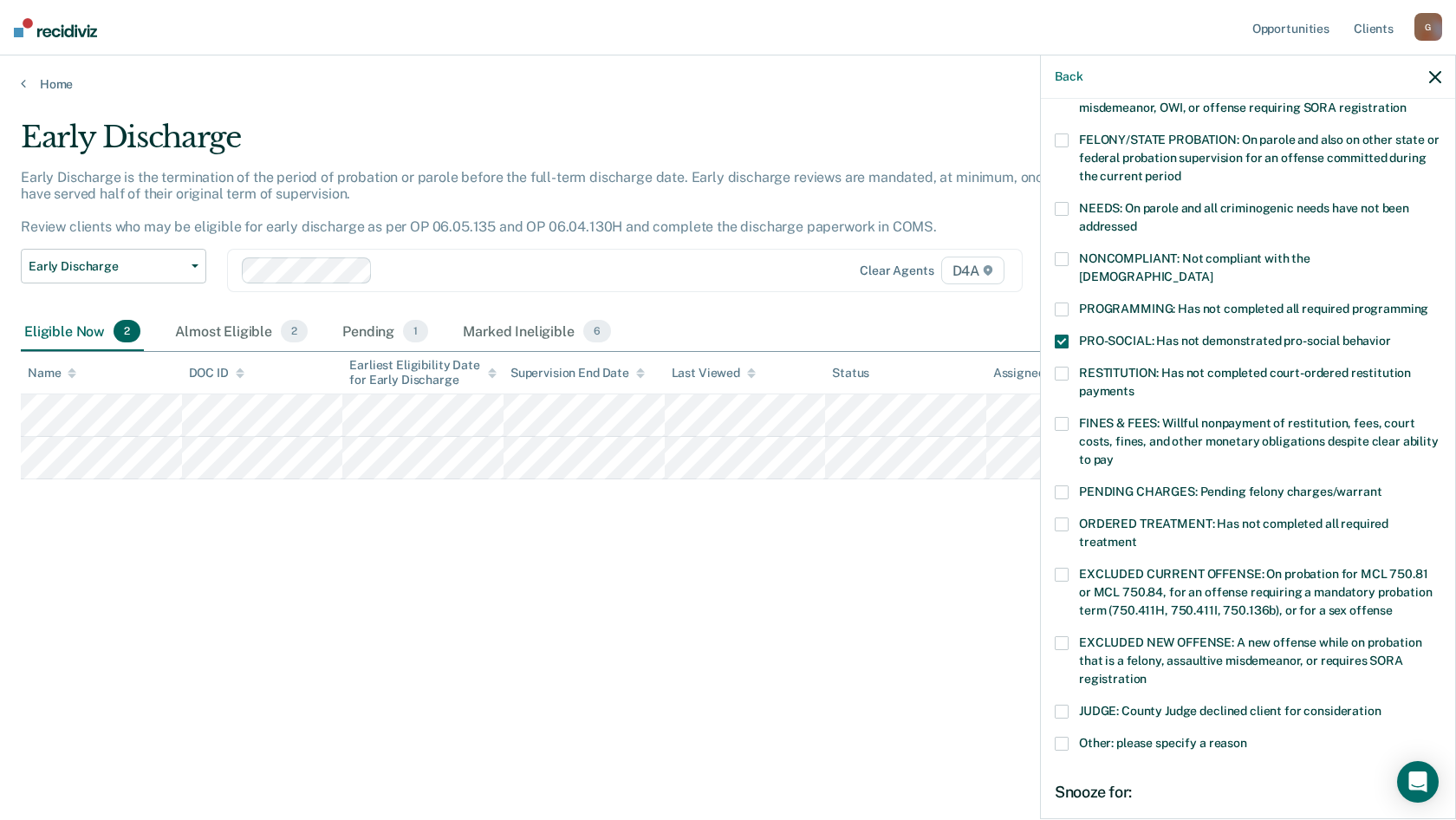
scroll to position [388, 0]
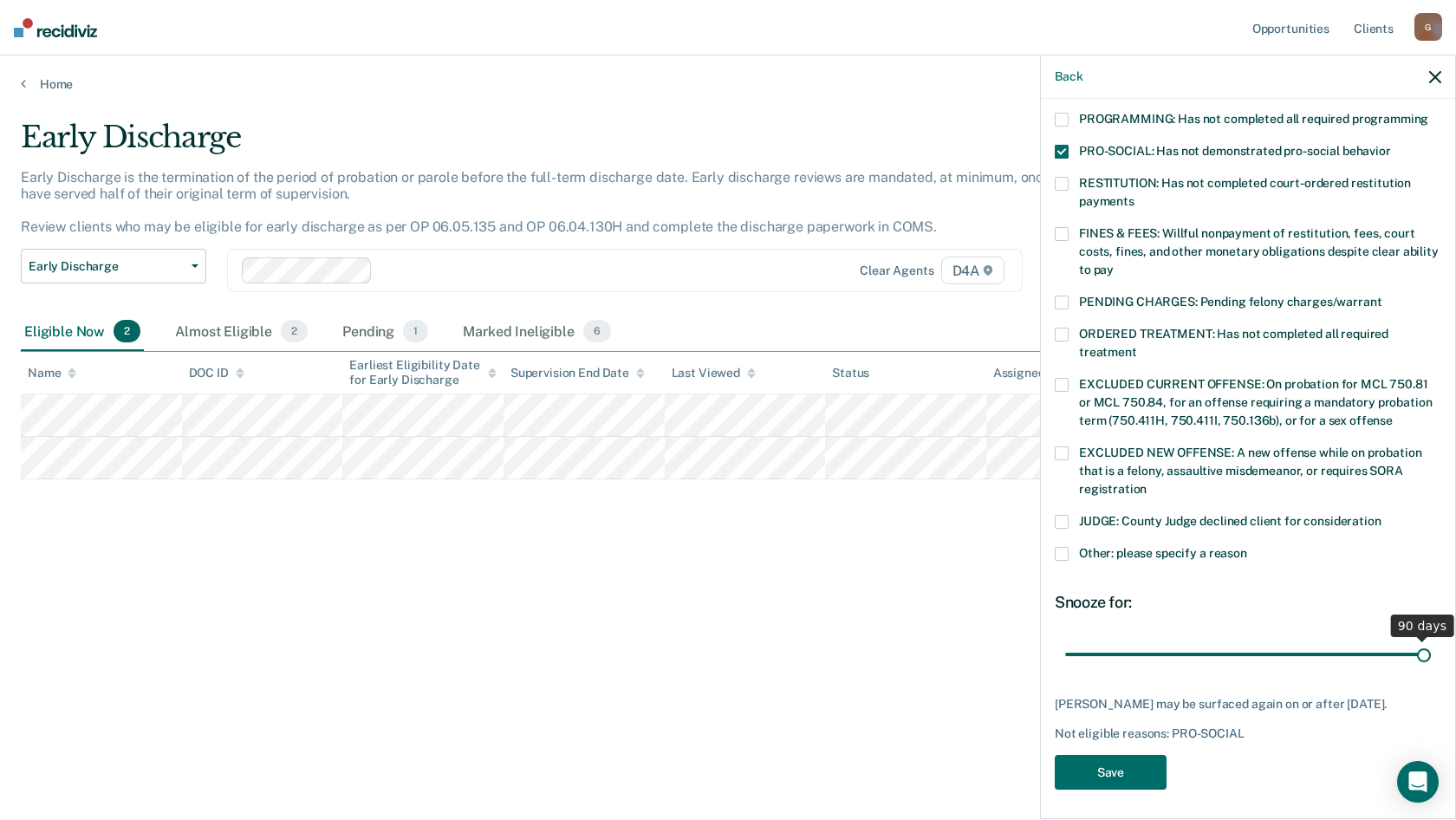
drag, startPoint x: 1183, startPoint y: 633, endPoint x: 1433, endPoint y: 649, distance: 250.5
type input "90"
click at [1431, 649] on input "range" at bounding box center [1248, 653] width 366 height 30
click at [1125, 771] on button "Save" at bounding box center [1111, 772] width 112 height 36
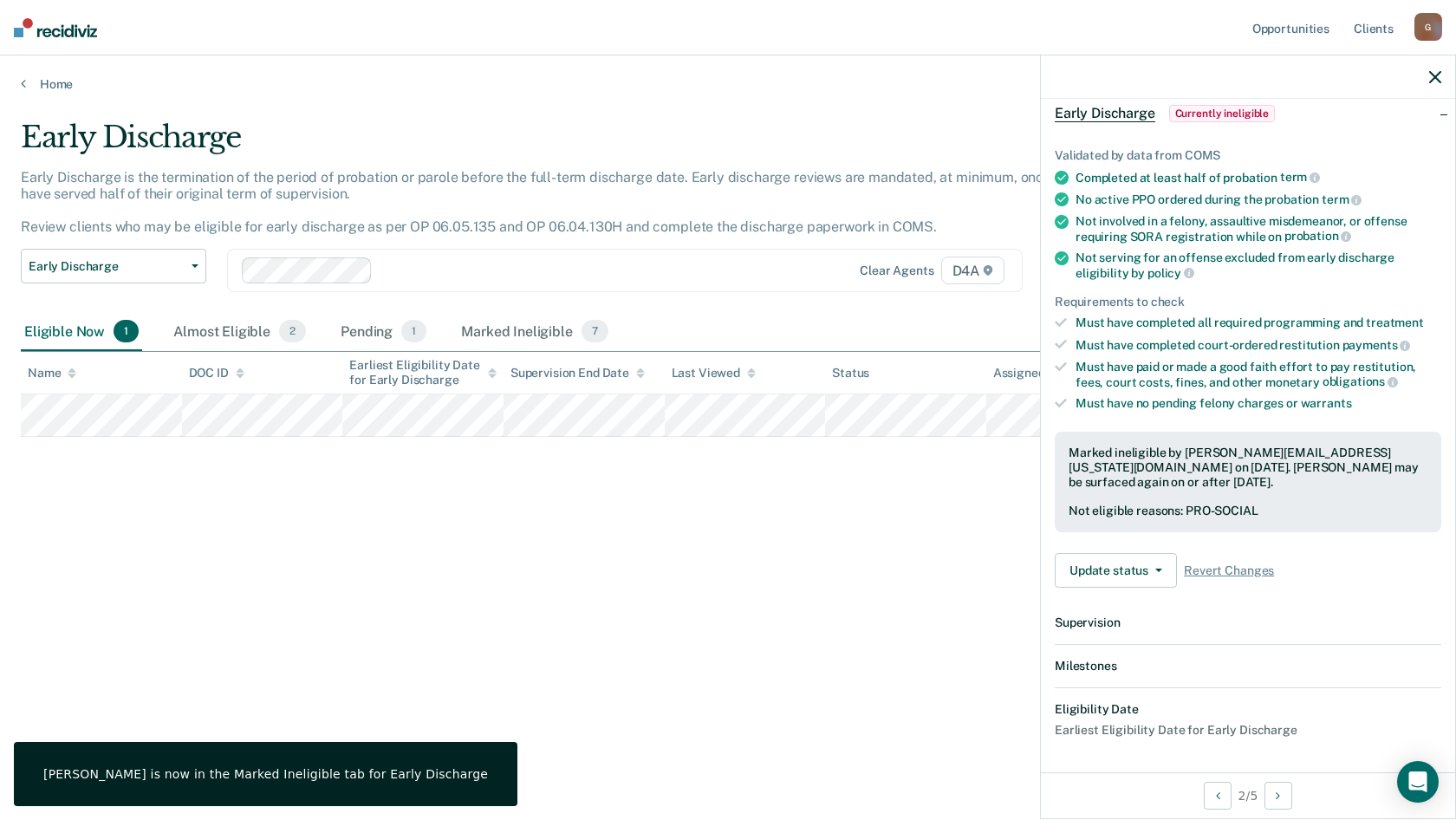
scroll to position [298, 0]
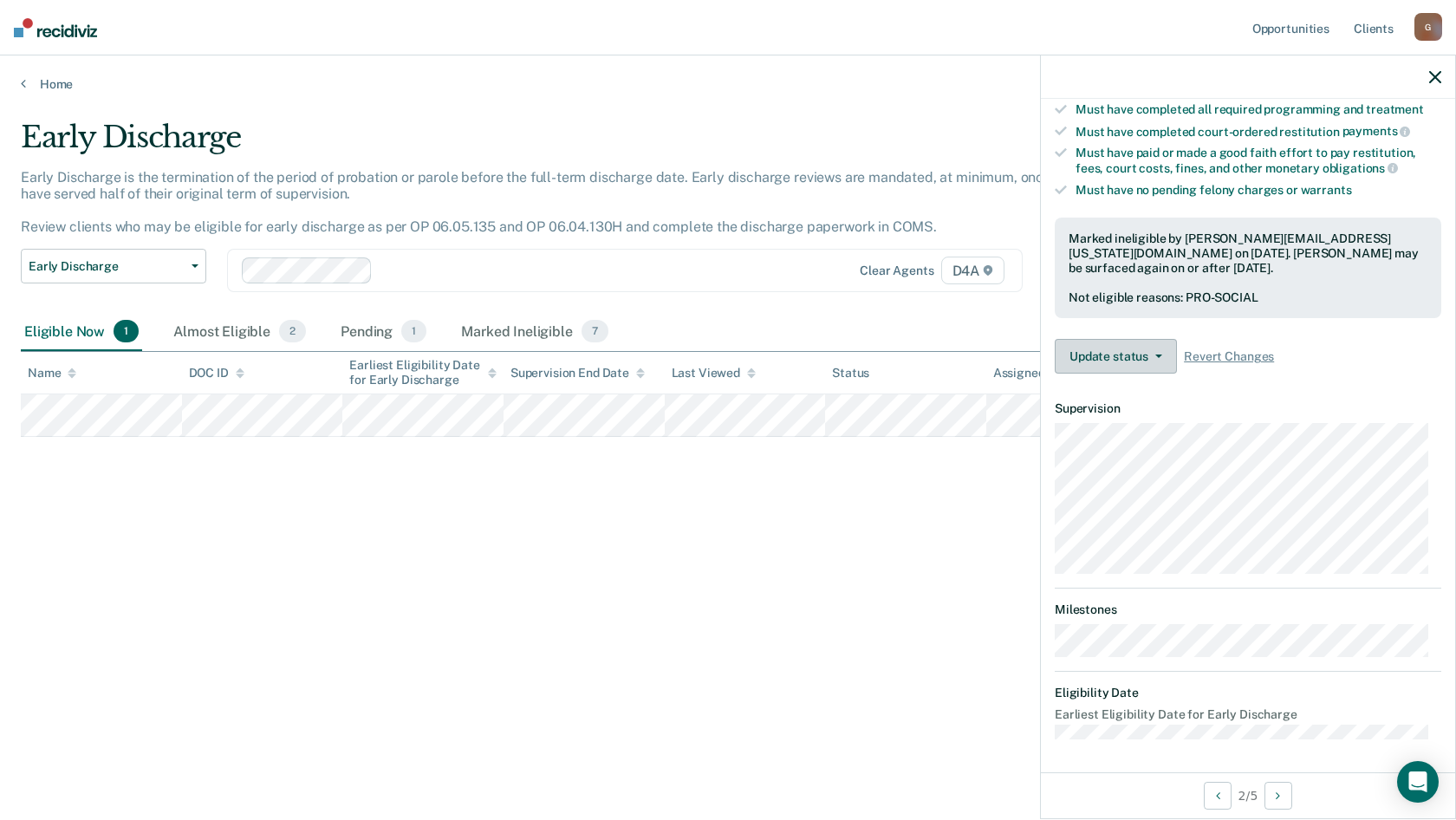
click at [1159, 354] on icon "button" at bounding box center [1159, 356] width 7 height 4
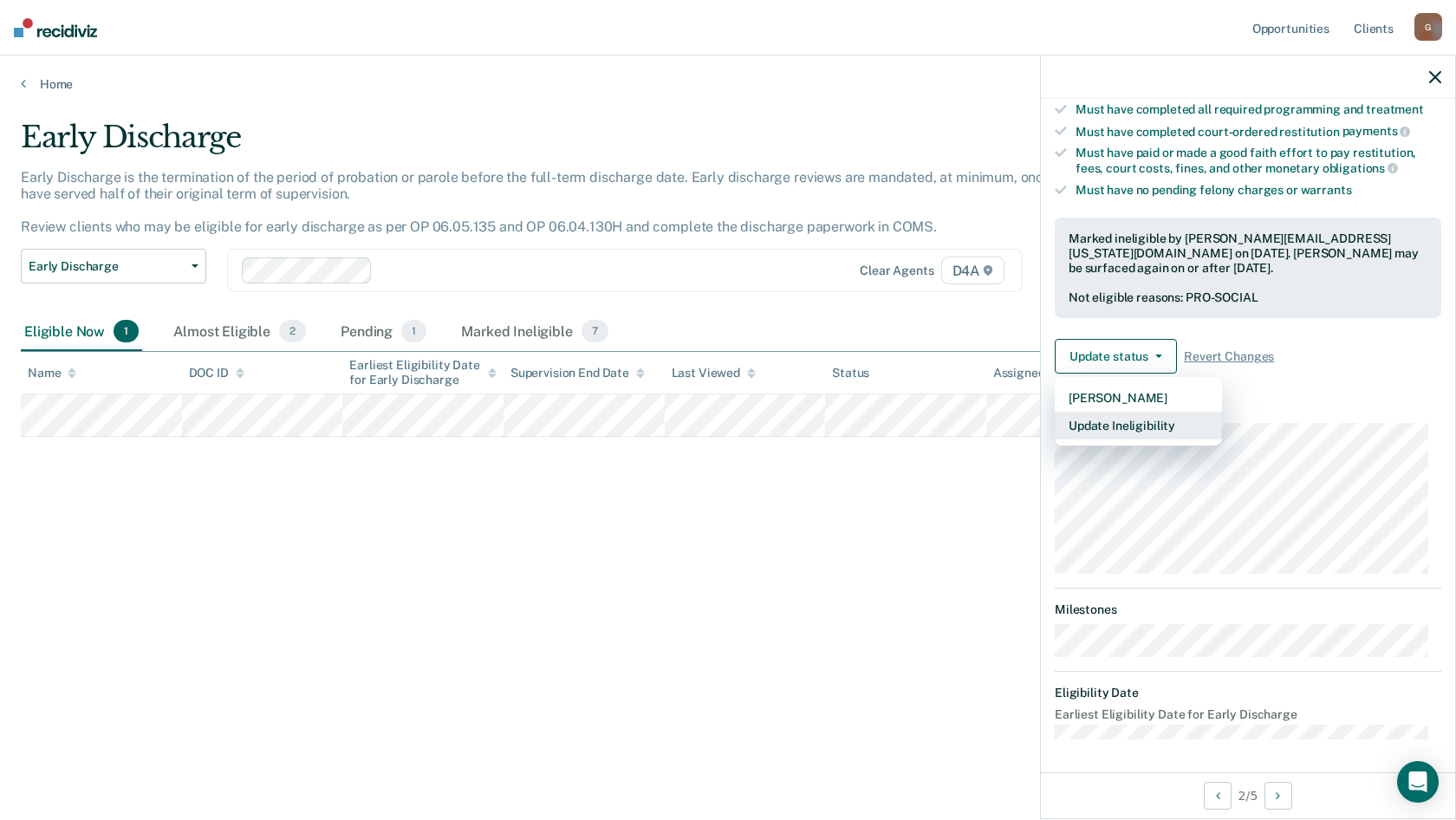
click at [1146, 426] on button "Update Ineligibility" at bounding box center [1138, 426] width 167 height 27
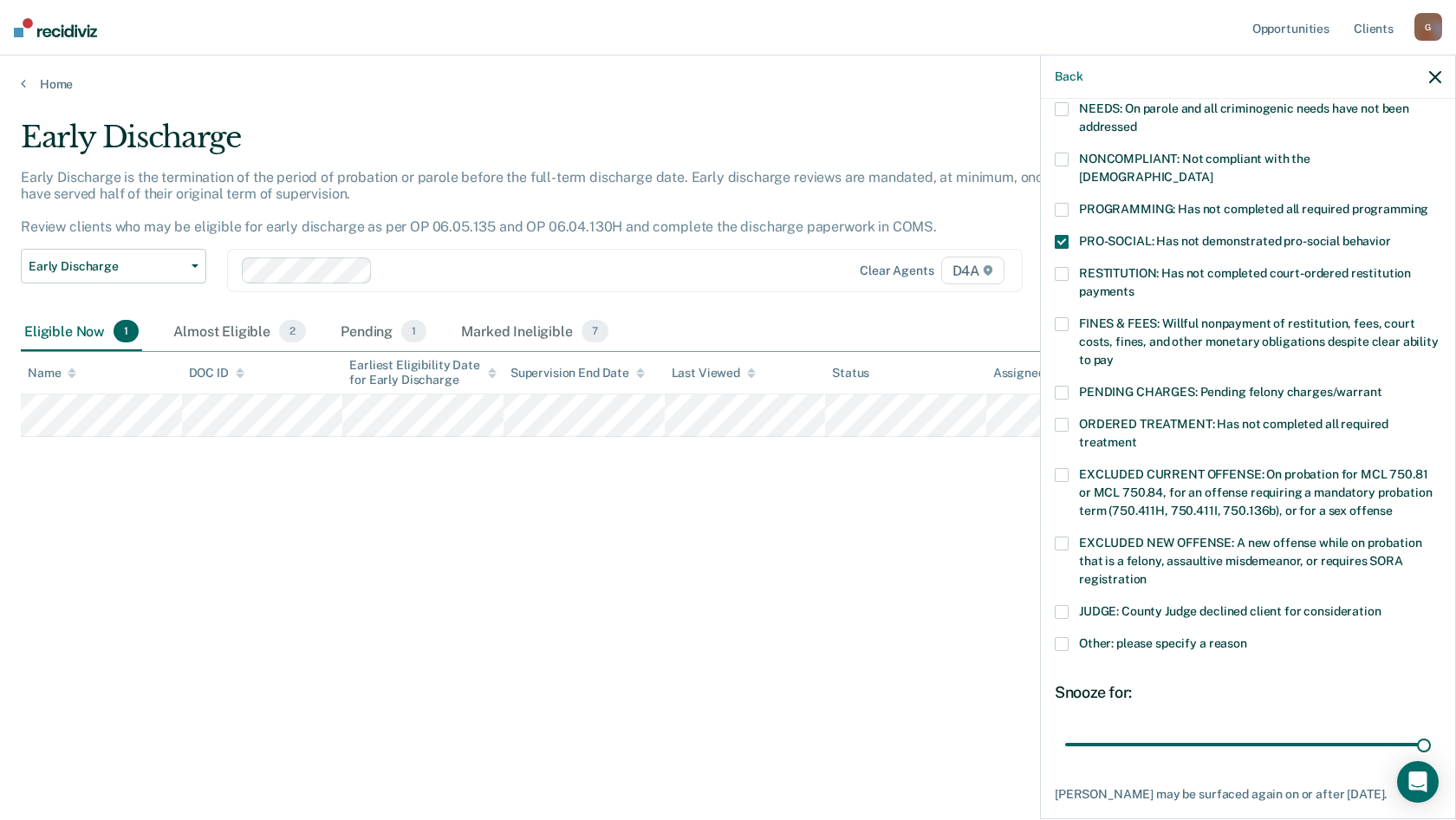
drag, startPoint x: 608, startPoint y: 510, endPoint x: 868, endPoint y: 444, distance: 268.2
click at [609, 510] on div "Early Discharge Early Discharge is the termination of the period of probation o…" at bounding box center [728, 405] width 1415 height 570
click at [1436, 76] on icon "button" at bounding box center [1435, 77] width 12 height 12
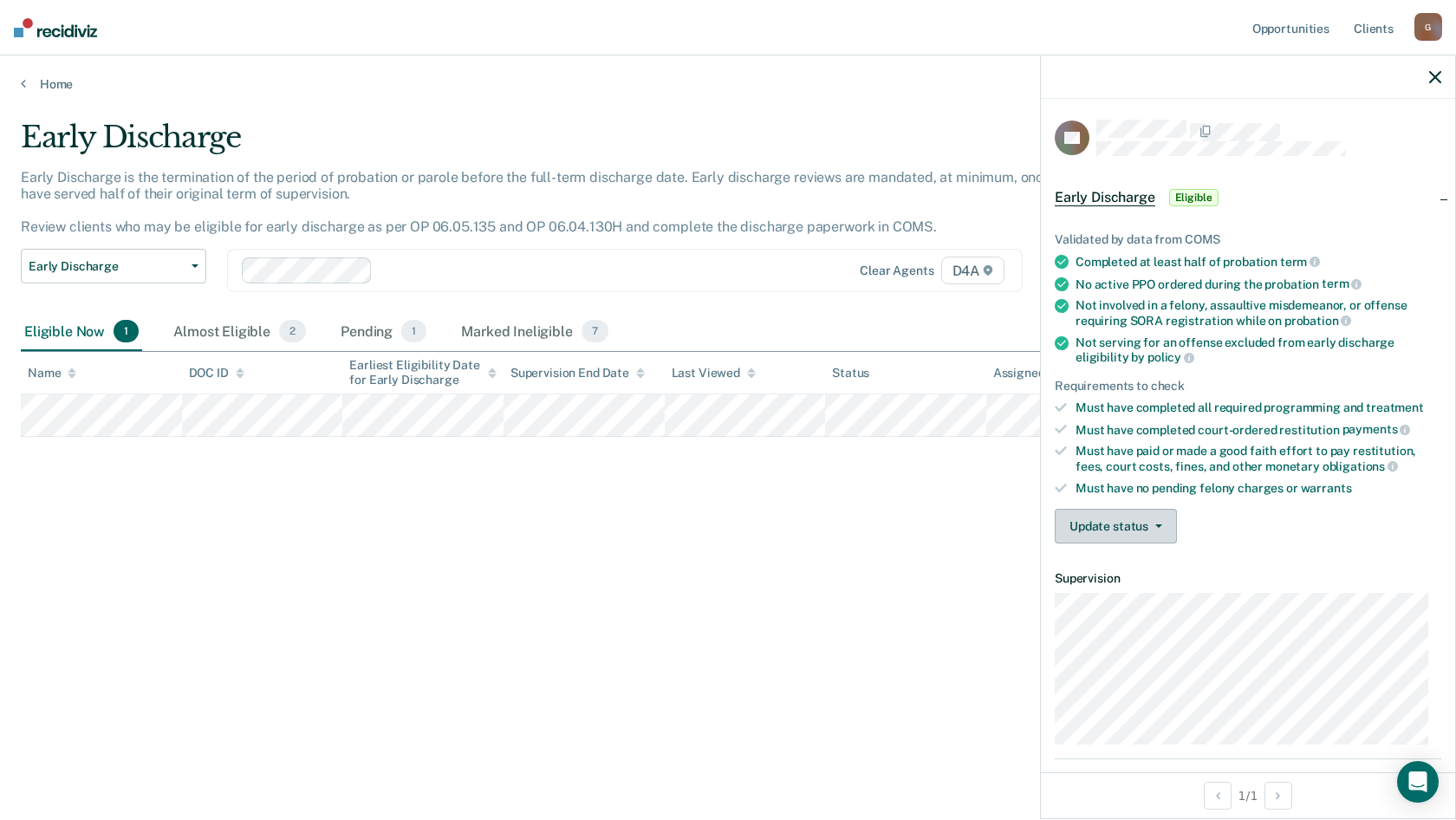
click at [1128, 515] on button "Update status" at bounding box center [1116, 526] width 123 height 35
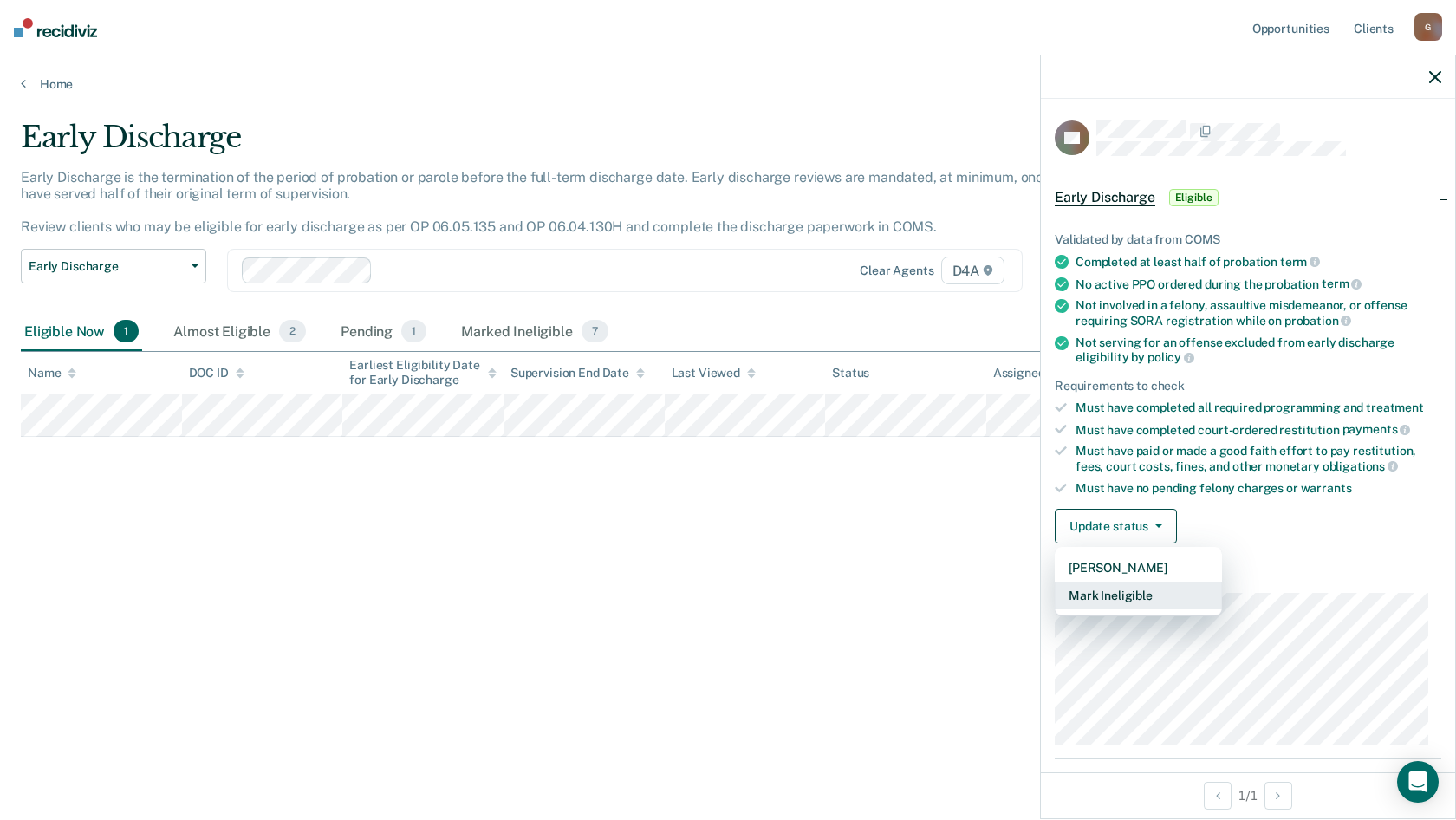
click at [1133, 592] on button "Mark Ineligible" at bounding box center [1138, 596] width 167 height 27
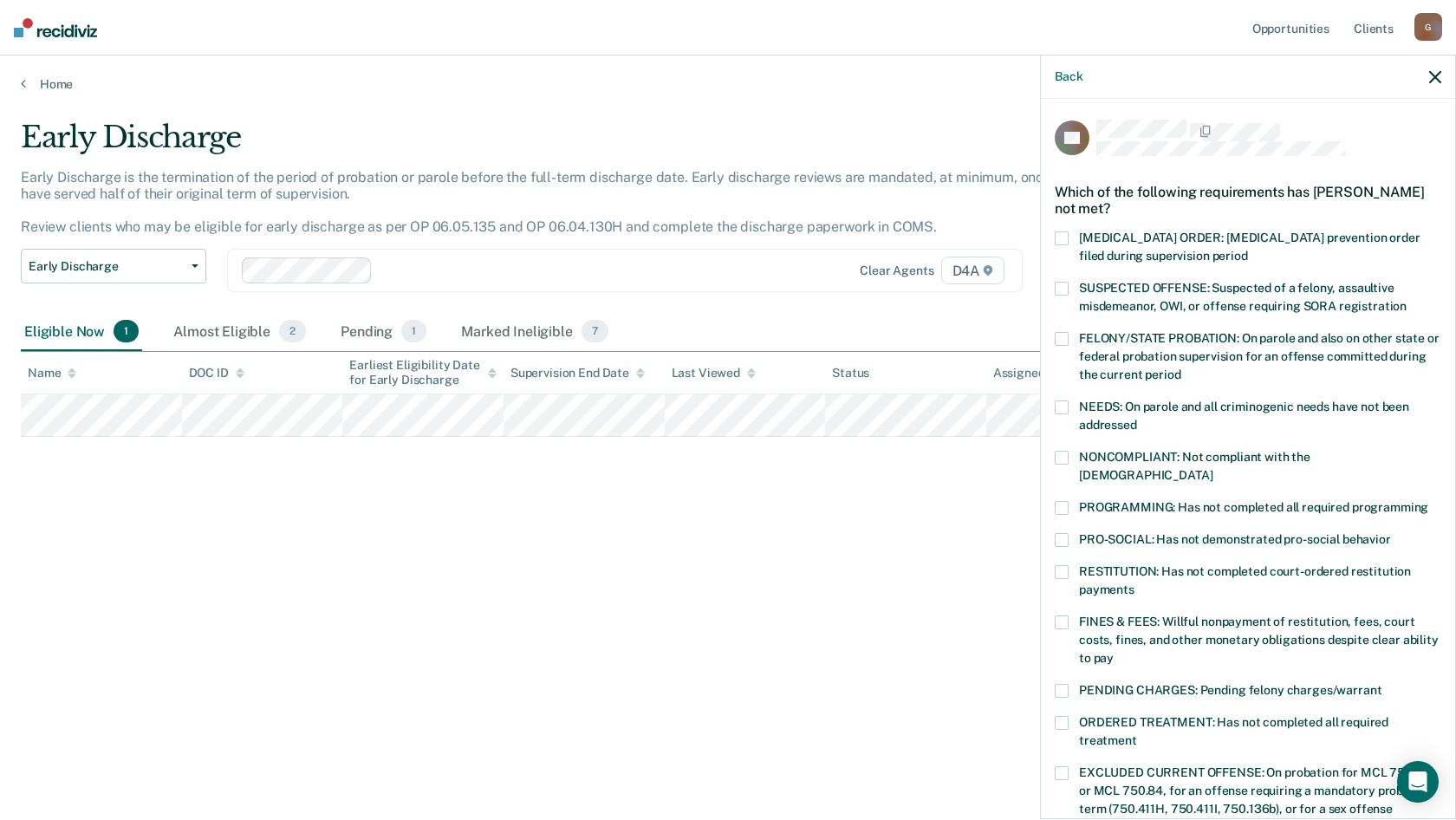
click at [1059, 534] on span at bounding box center [1062, 540] width 14 height 14
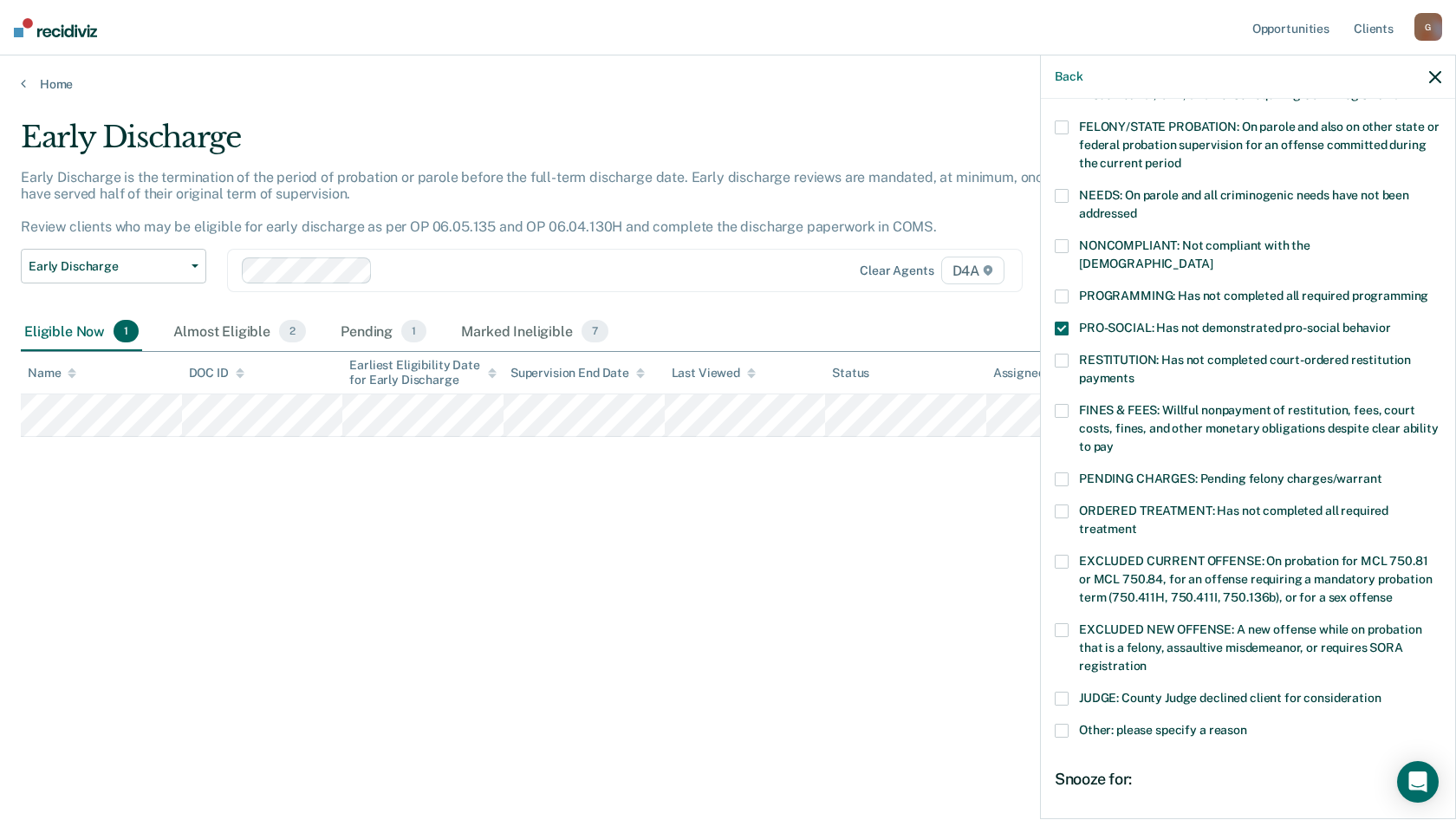
scroll to position [41, 0]
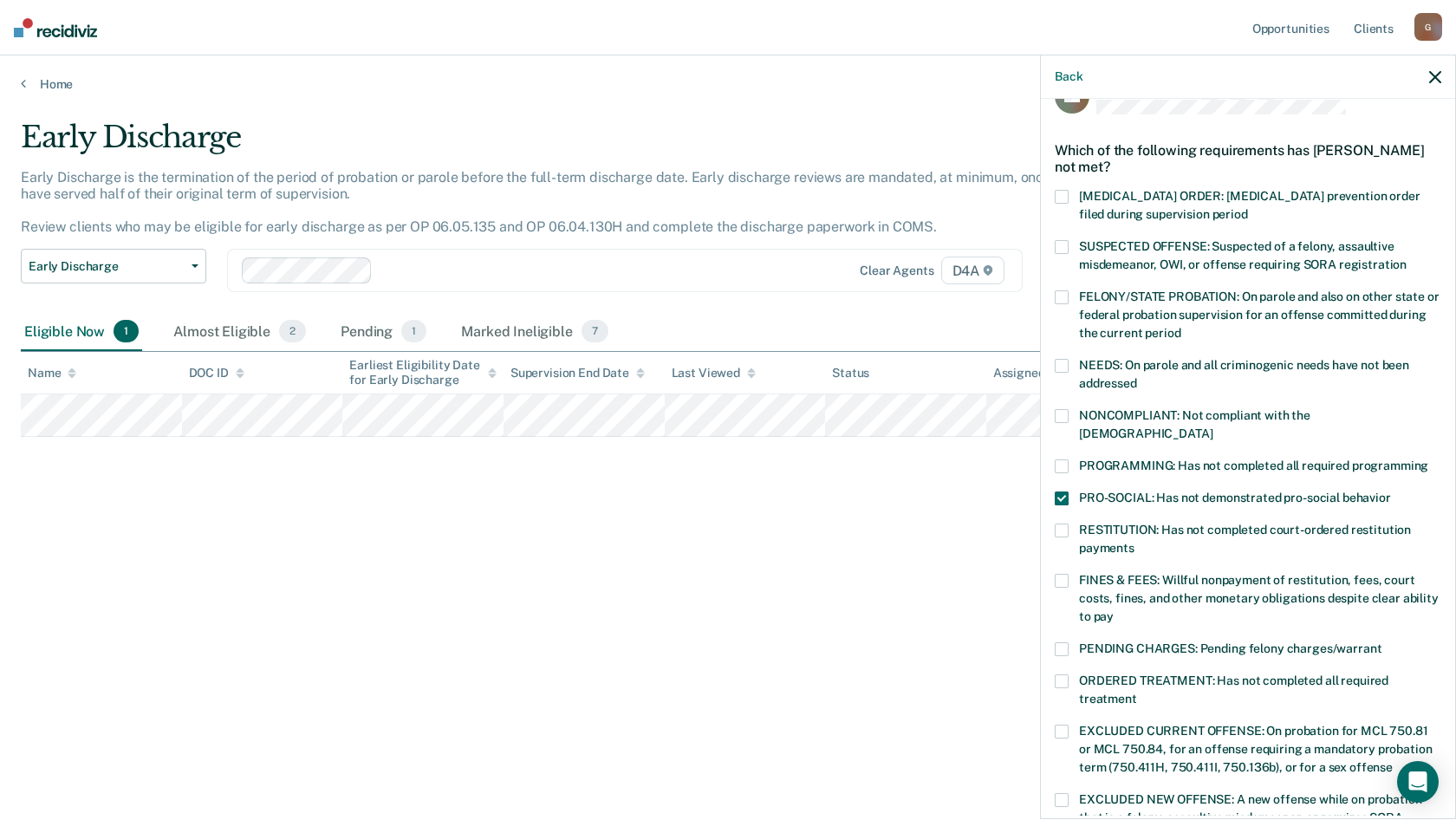
click at [1068, 459] on span at bounding box center [1062, 466] width 14 height 14
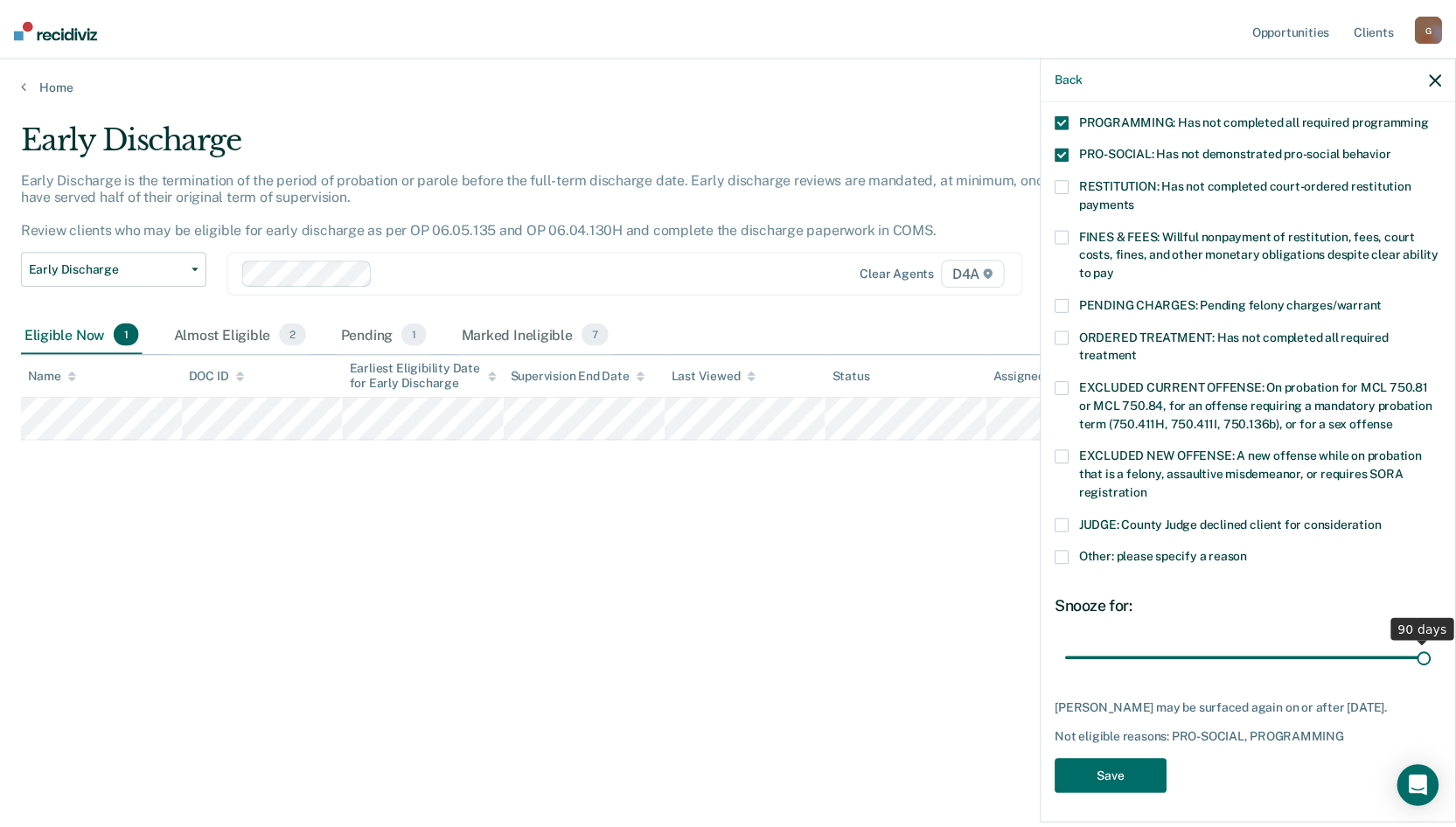
scroll to position [391, 0]
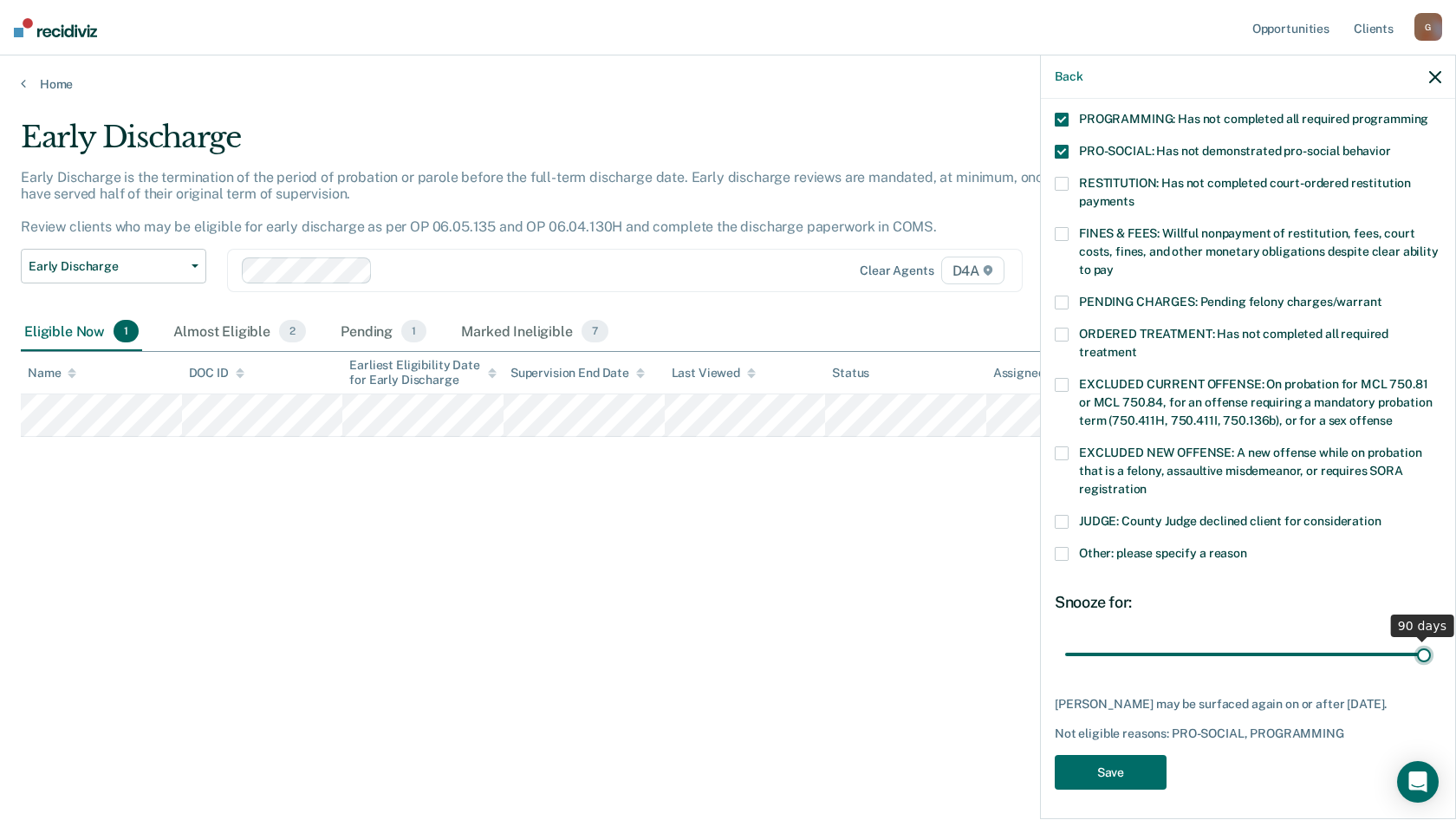
drag, startPoint x: 1184, startPoint y: 635, endPoint x: 1440, endPoint y: 645, distance: 256.2
type input "90"
click at [1431, 645] on input "range" at bounding box center [1248, 653] width 366 height 30
click at [1129, 764] on button "Save" at bounding box center [1111, 772] width 112 height 36
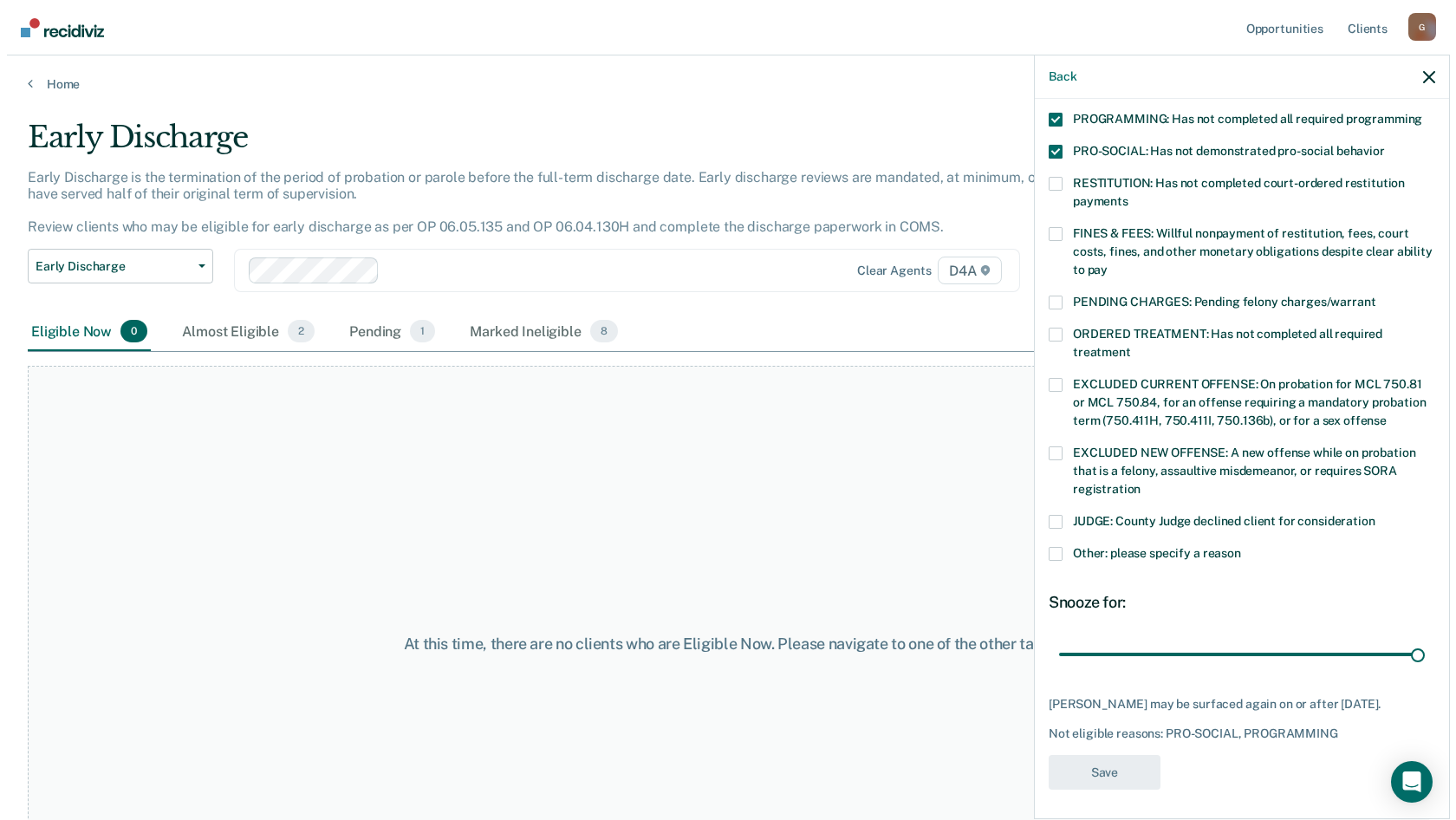
scroll to position [298, 0]
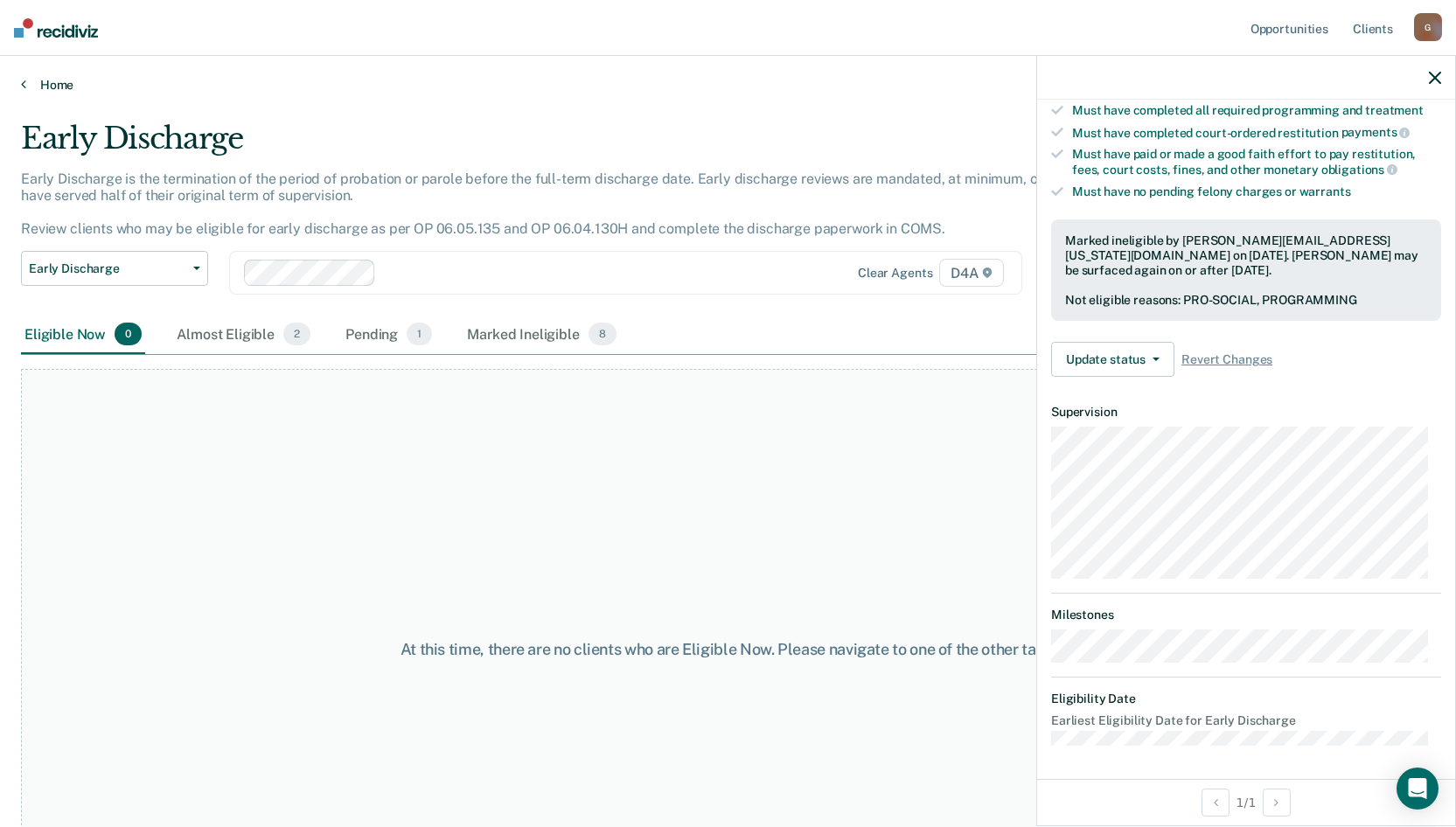
click at [55, 81] on link "Home" at bounding box center [728, 84] width 1414 height 16
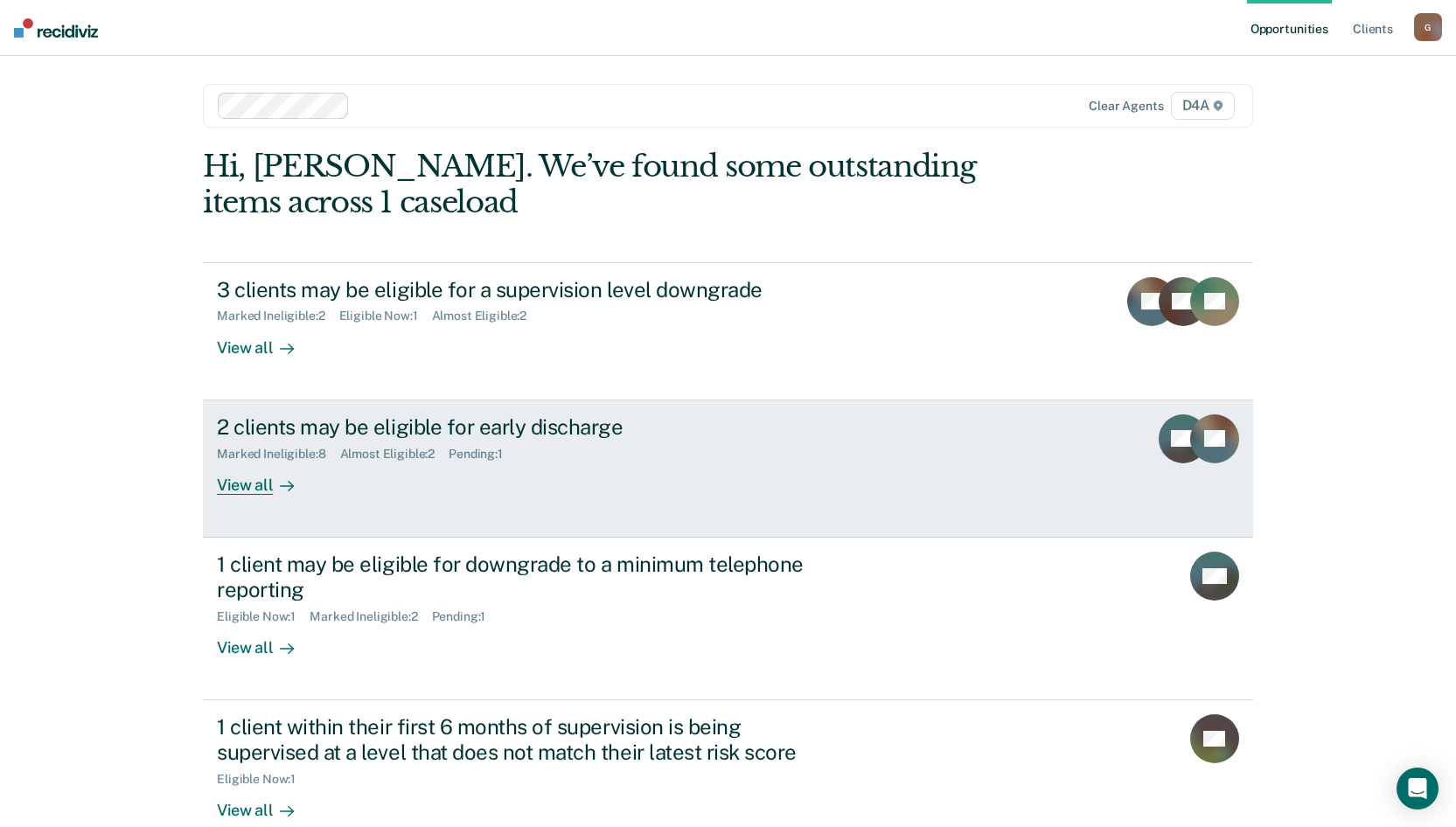
click at [320, 427] on div "2 clients may be eligible for early discharge" at bounding box center [523, 426] width 614 height 25
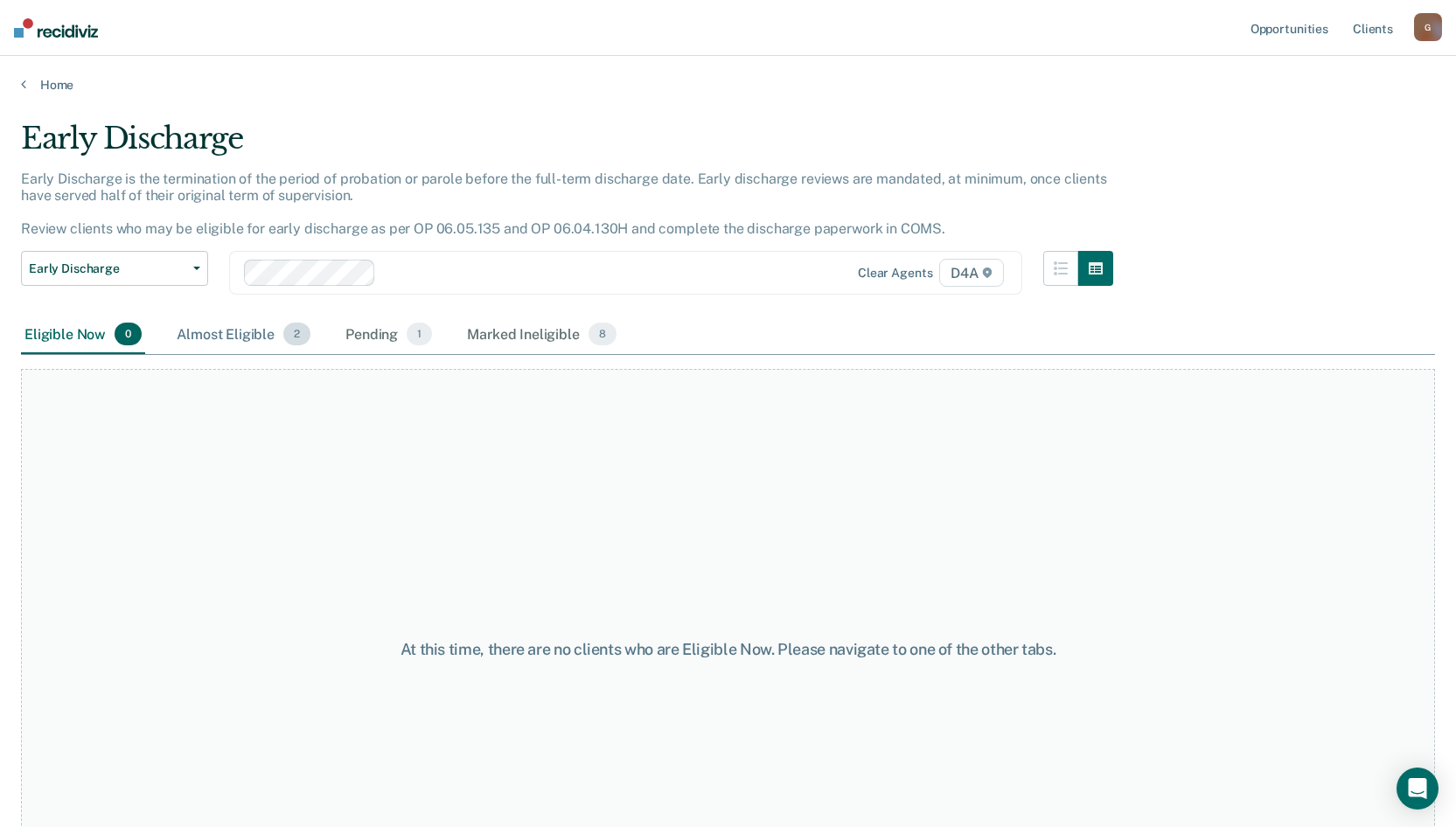
click at [233, 339] on div "Almost Eligible 2" at bounding box center [244, 335] width 141 height 39
